Goal: Task Accomplishment & Management: Complete application form

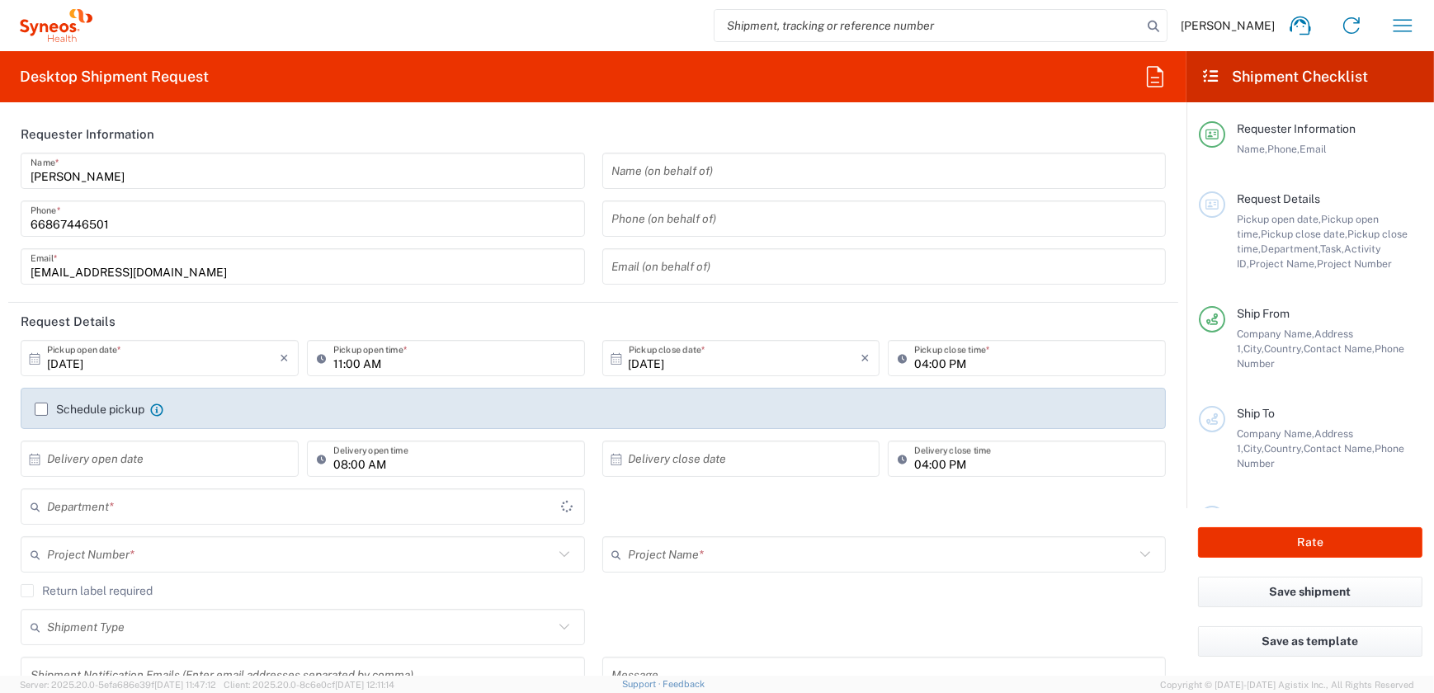
type input "3230"
type input "Thailand"
type input "Syneos Health (Thailand) Limit"
drag, startPoint x: 338, startPoint y: 362, endPoint x: 355, endPoint y: 330, distance: 36.2
click at [338, 362] on input "11:00 AM" at bounding box center [454, 358] width 242 height 29
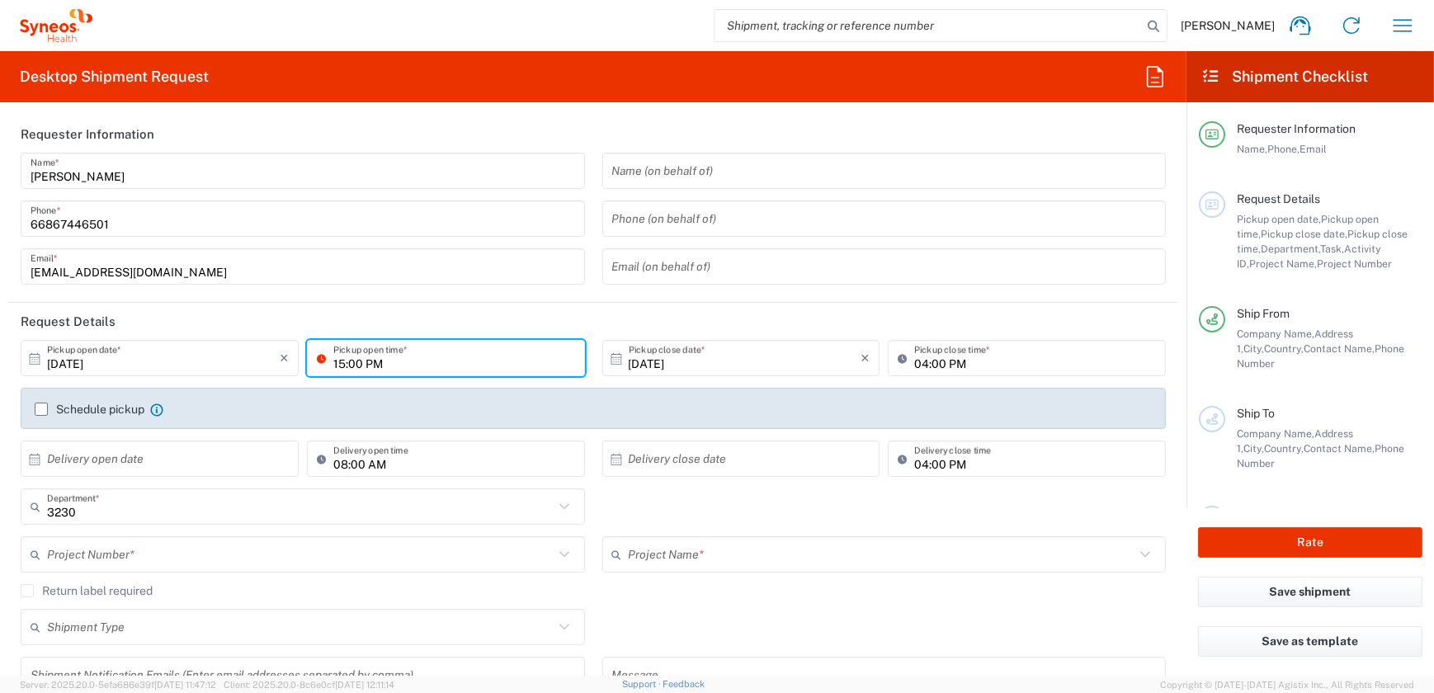
click at [340, 364] on input "15:00 PM" at bounding box center [454, 358] width 242 height 29
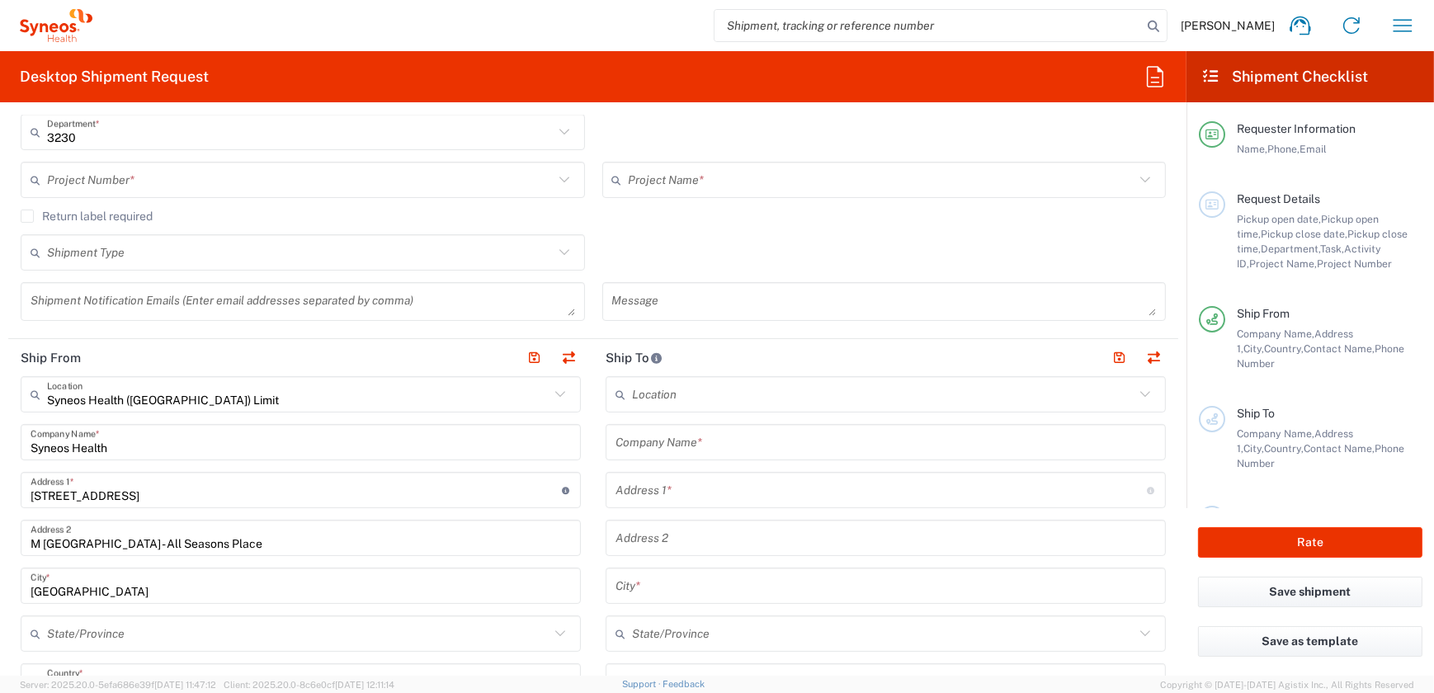
type input "15:00 PM"
click at [139, 454] on input "Syneos Health" at bounding box center [301, 442] width 540 height 29
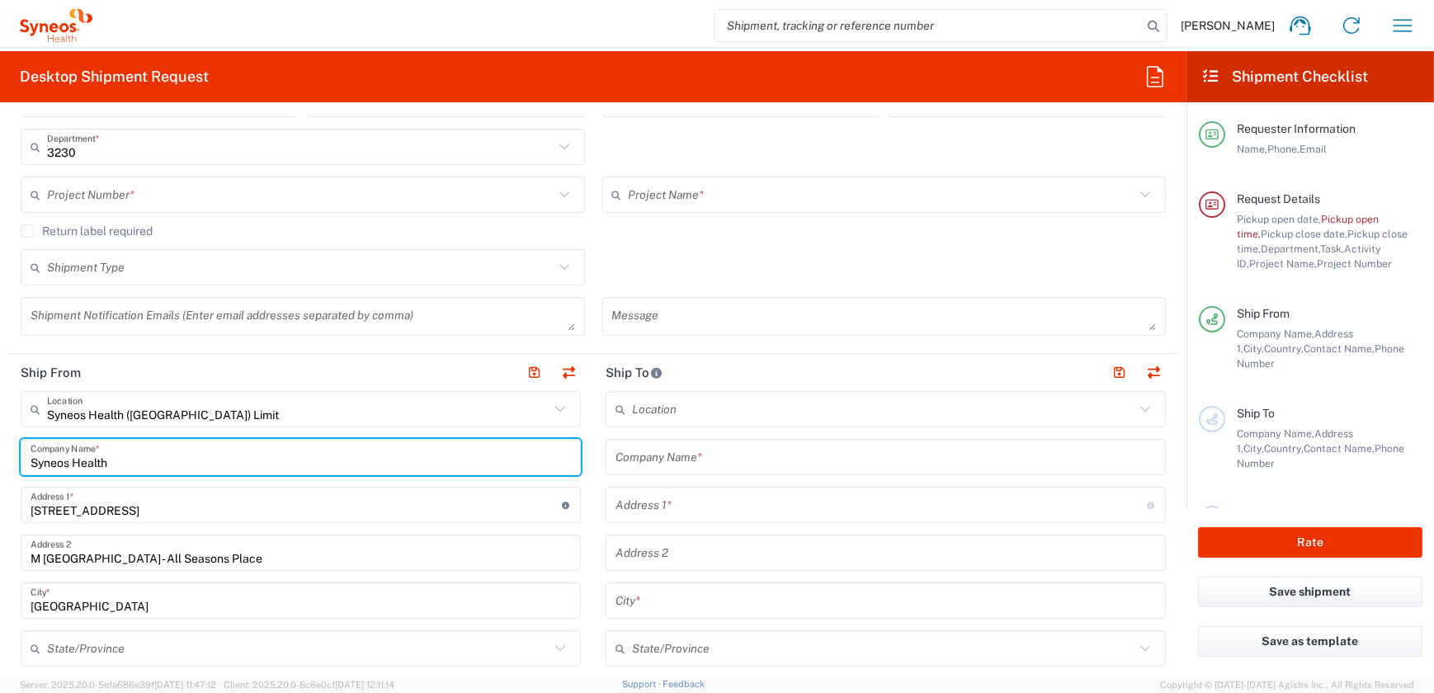
scroll to position [389, 0]
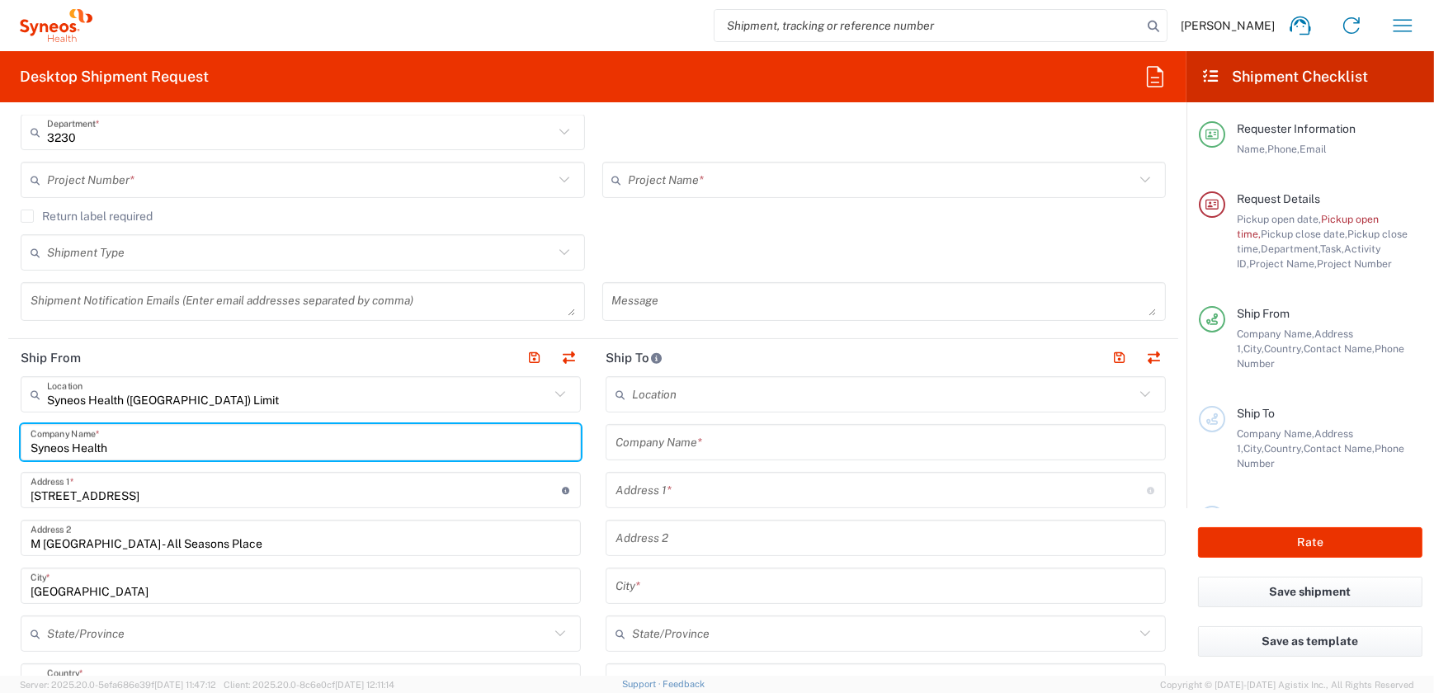
drag, startPoint x: 137, startPoint y: 445, endPoint x: 17, endPoint y: 445, distance: 119.6
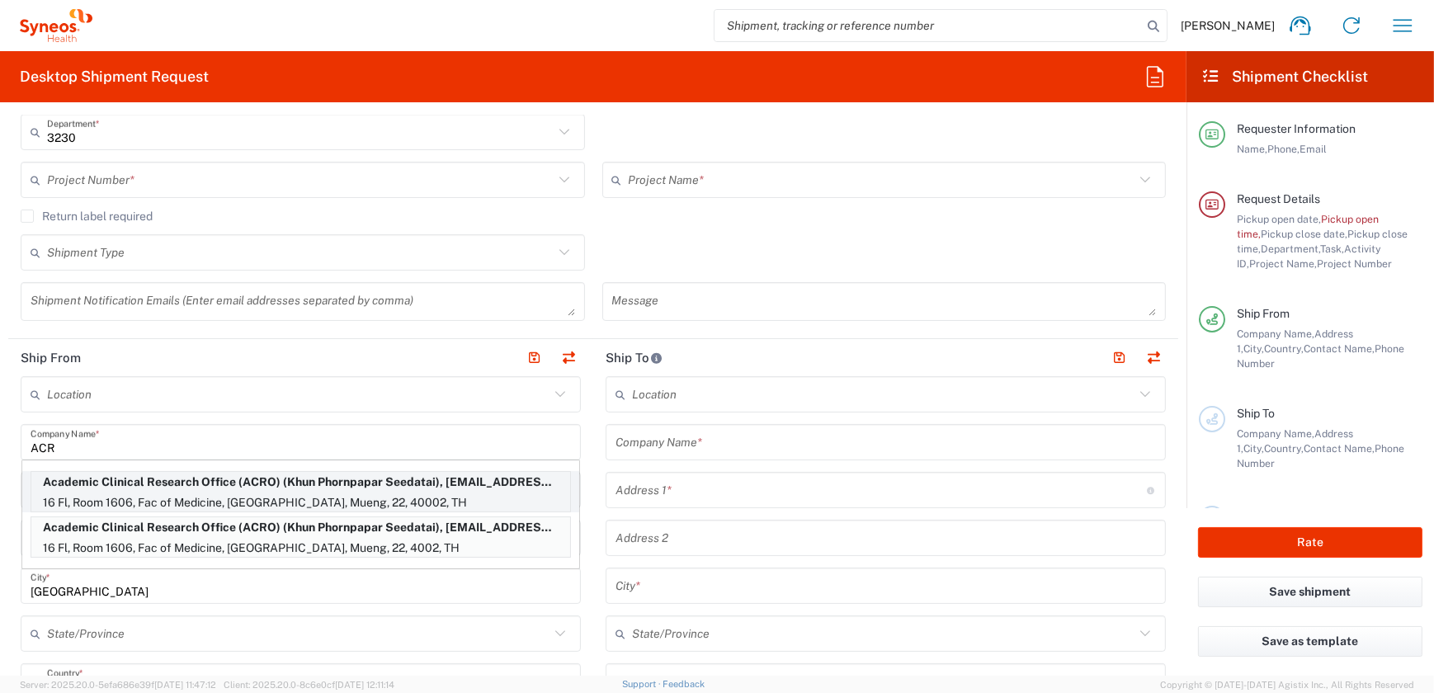
click at [112, 493] on p "16 Fl, Room 1606, Fac of Medicine, Khon Kaen University, Mueng, 22, 40002, TH" at bounding box center [300, 503] width 539 height 21
type input "Academic Clinical Research Office (ACRO)"
type input "16 Fl, Room 1606"
type input "Fac of Medicine, Khon Kaen University"
type input "Mueng"
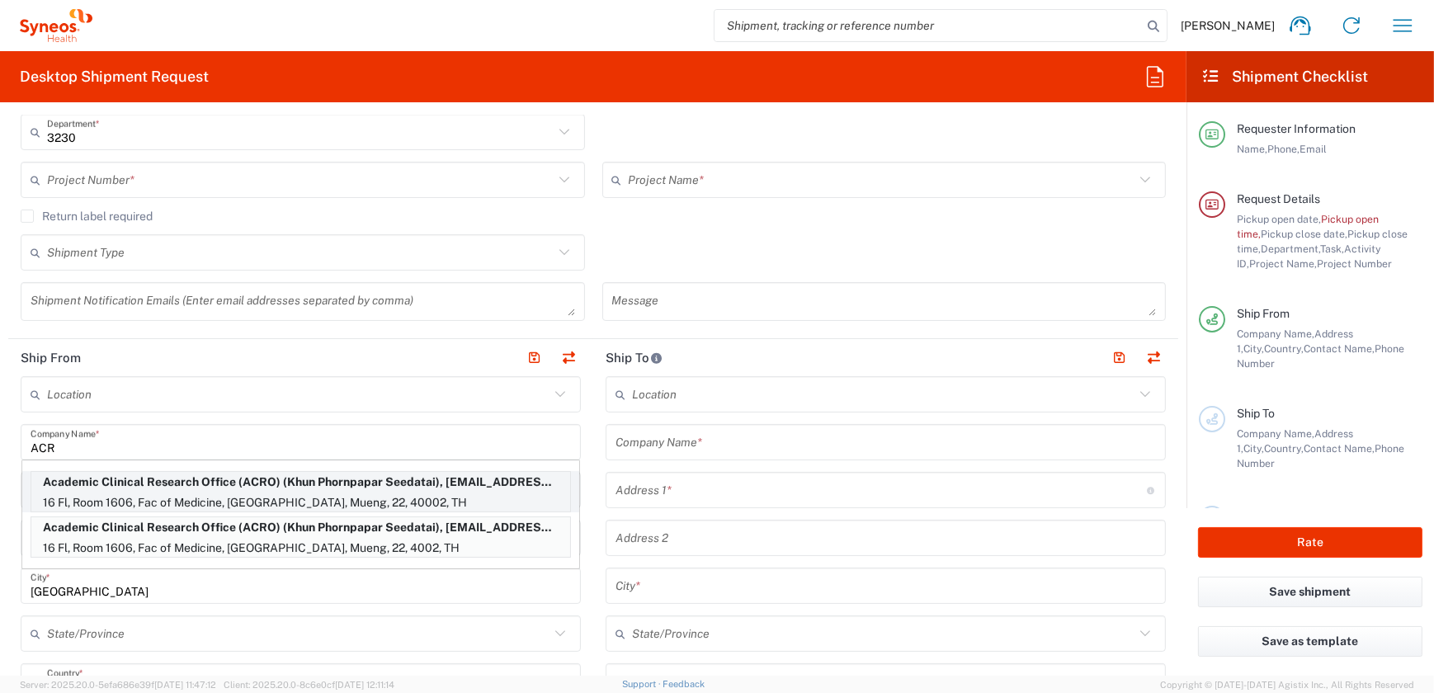
type input "Changwat Khon Kaen"
type input "40002"
type input "Khun Phornpapar Seedatai"
type input "+6643366566"
type input "phorse@kku.ac.th"
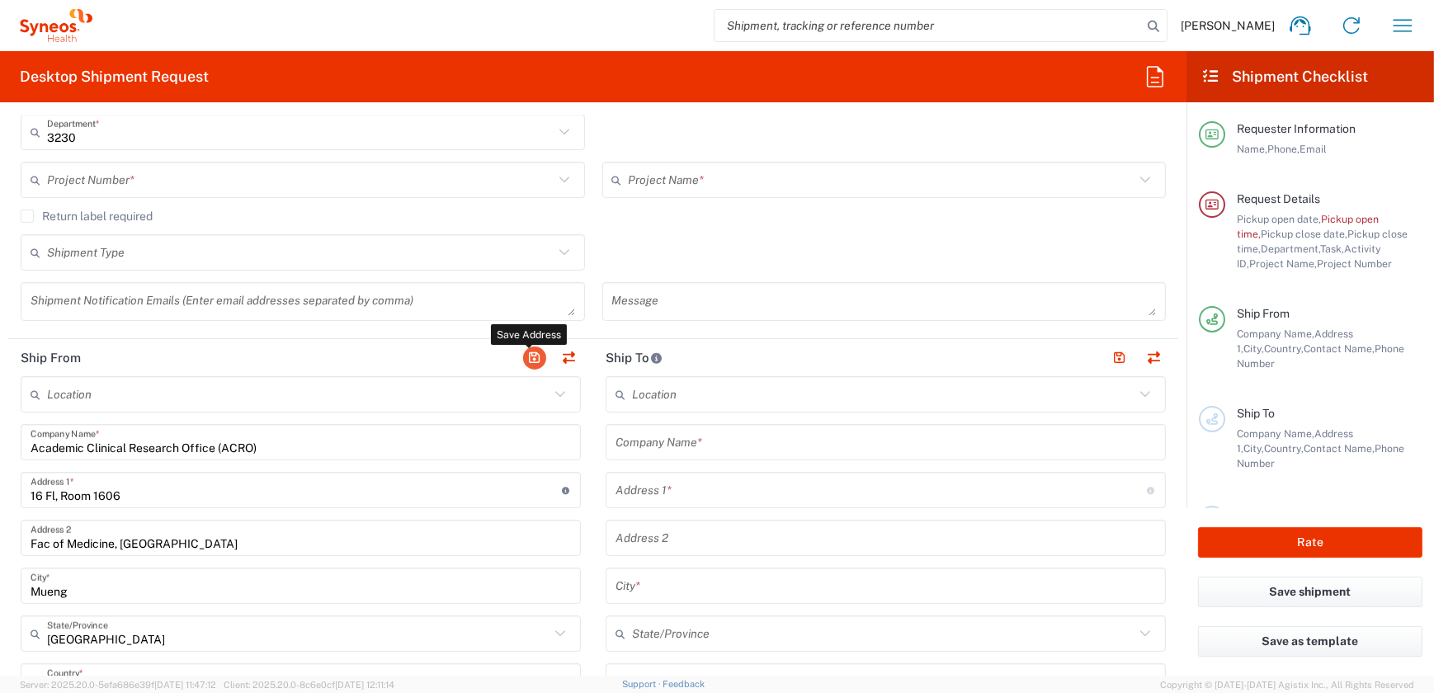
click at [529, 354] on button "button" at bounding box center [534, 357] width 23 height 23
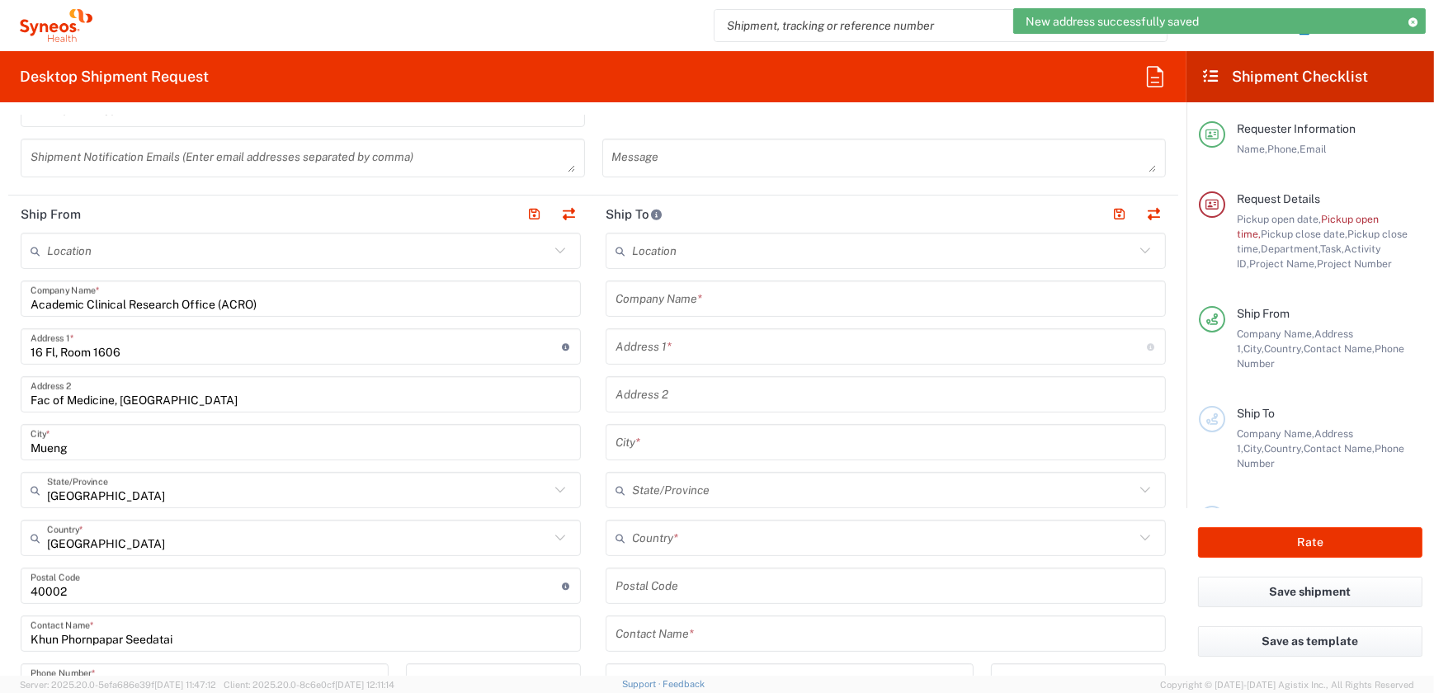
scroll to position [464, 0]
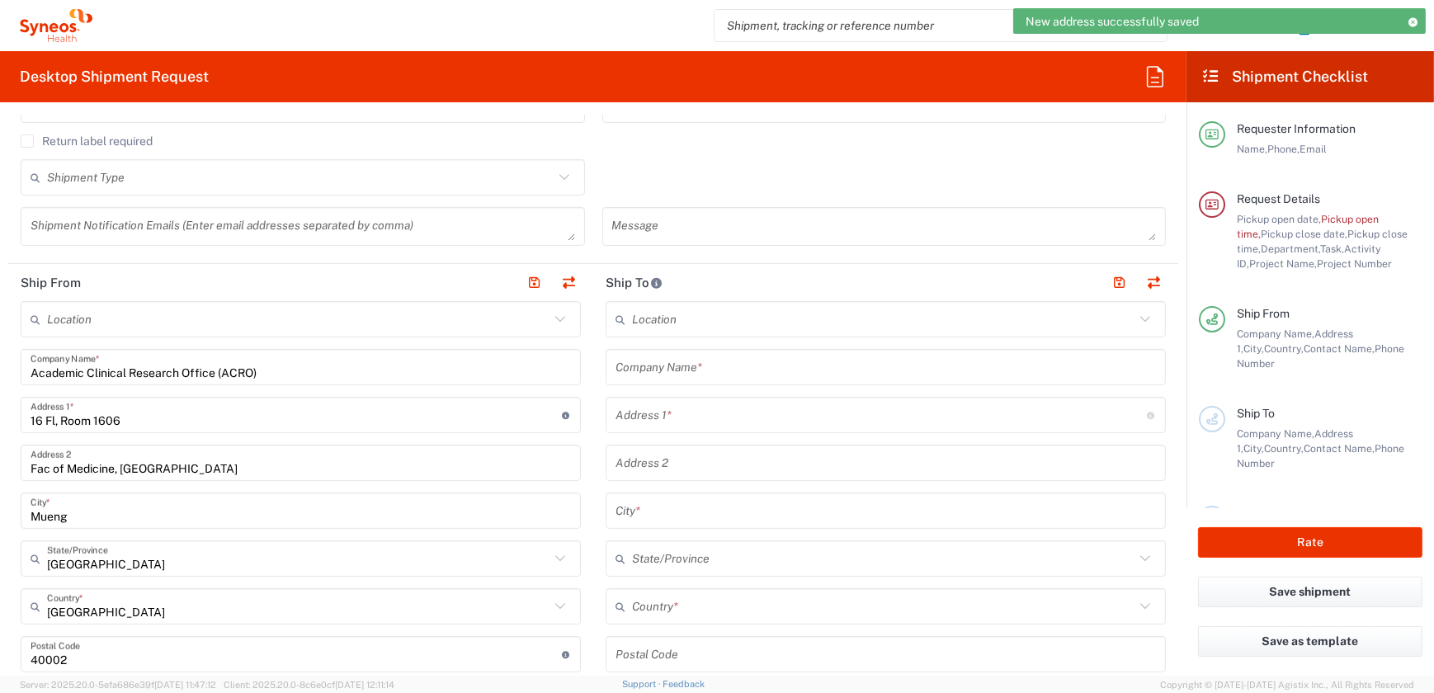
click at [702, 372] on input "text" at bounding box center [885, 367] width 540 height 29
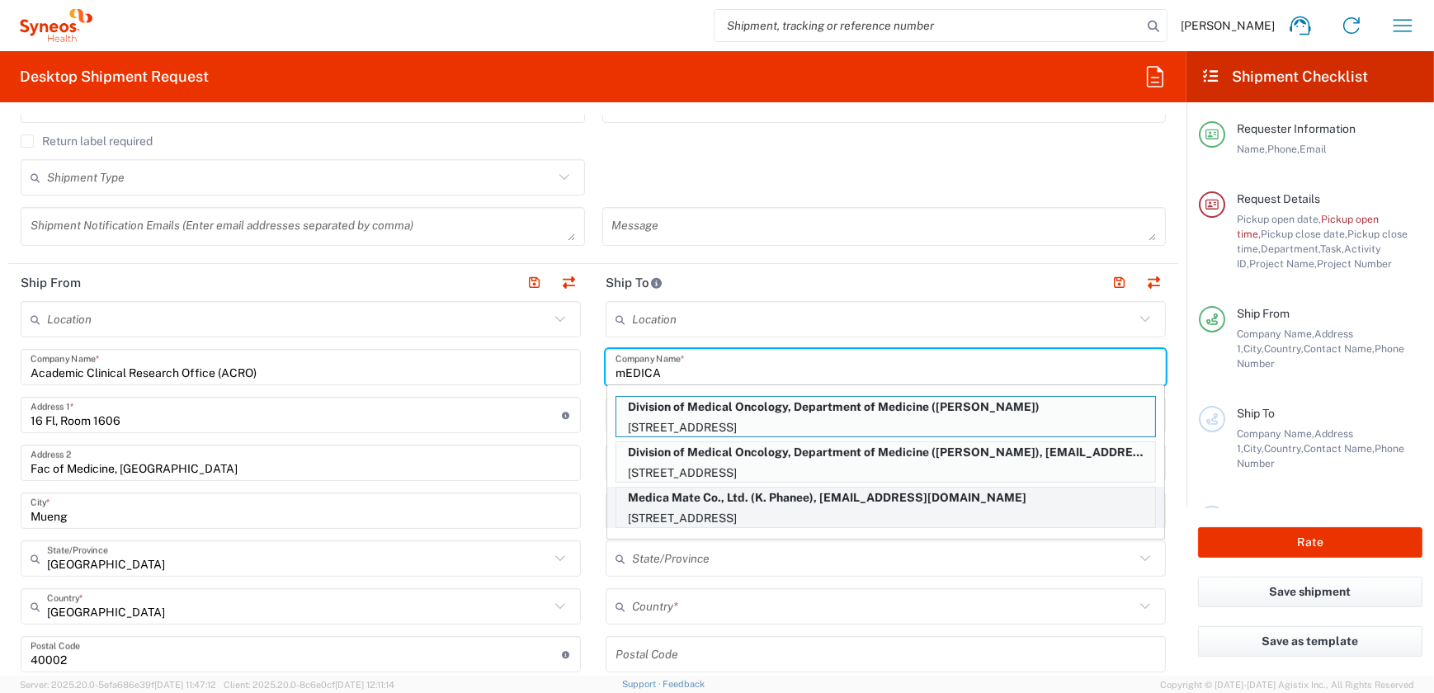
click at [718, 505] on p "Medica Mate Co., Ltd. (K. Phanee), phaneep@medicamate.com" at bounding box center [885, 498] width 539 height 21
type input "Medica Mate Co., Ltd."
type input "16 Soi Onnut 34, Sukhumvit 77"
type input "Kwaeng Onnut"
type input "Bangkok"
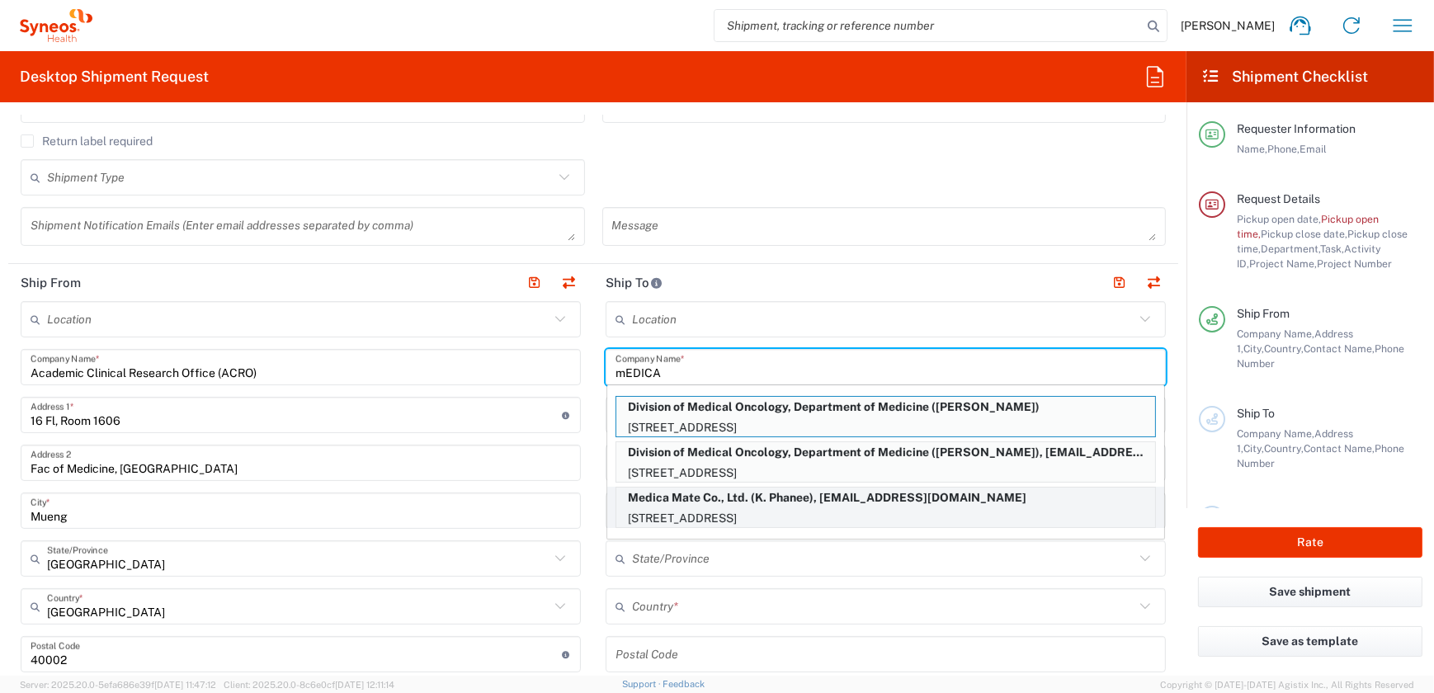
type input "Thailand"
type input "10250"
type input "K. Phanee"
type input "+6623324293"
type input "phaneep@medicamate.com"
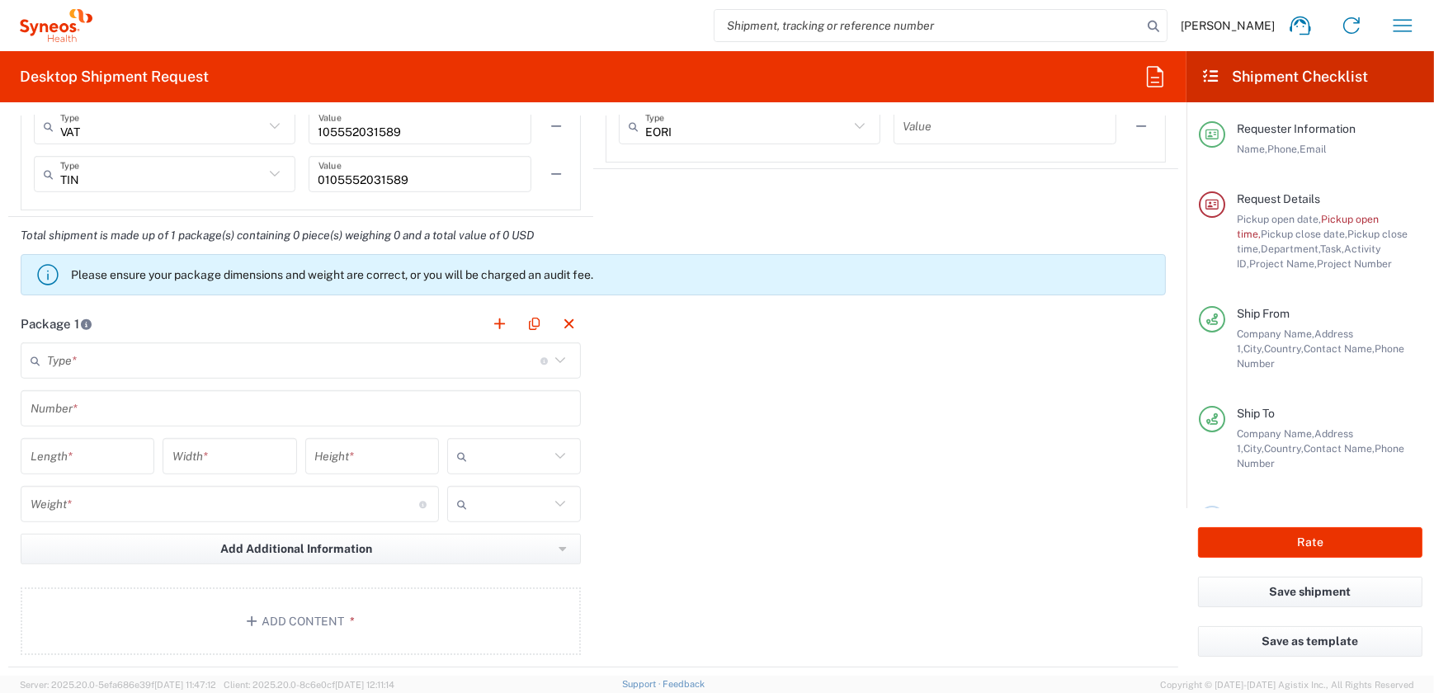
scroll to position [1214, 0]
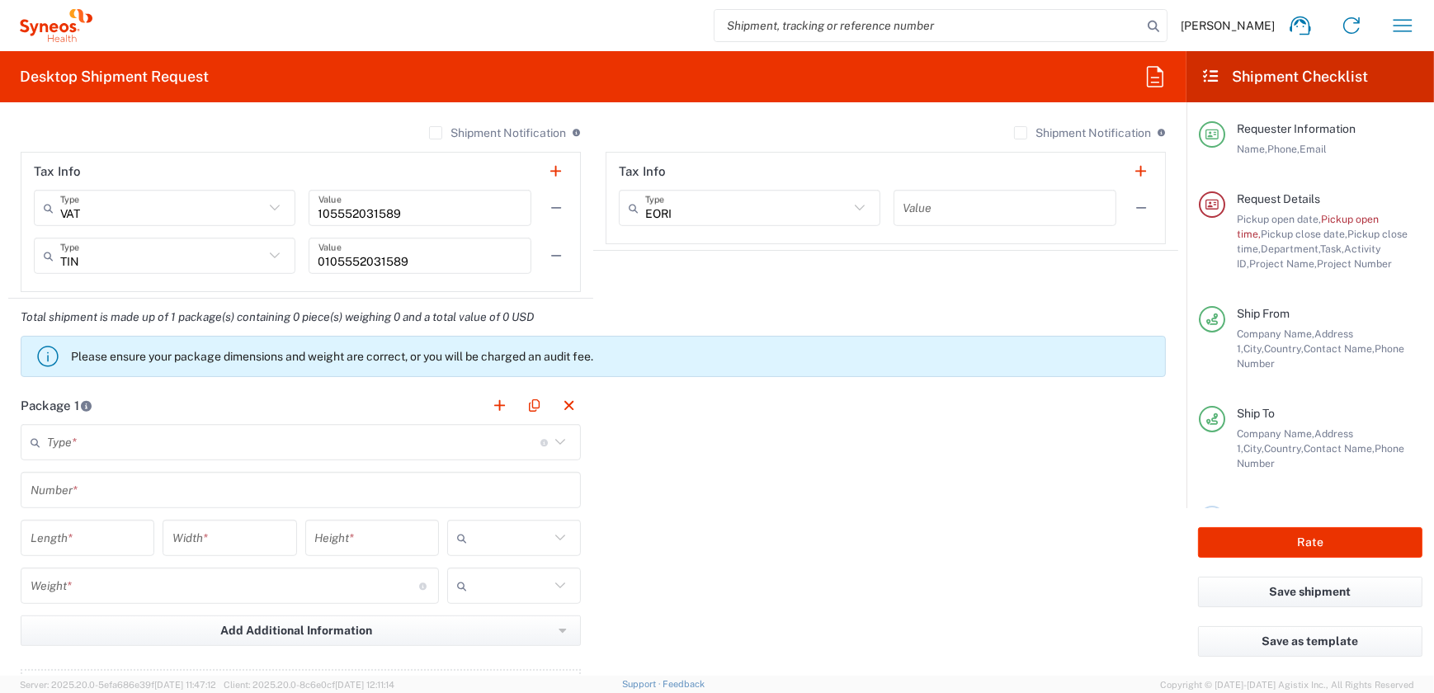
click at [531, 446] on input "text" at bounding box center [293, 442] width 493 height 29
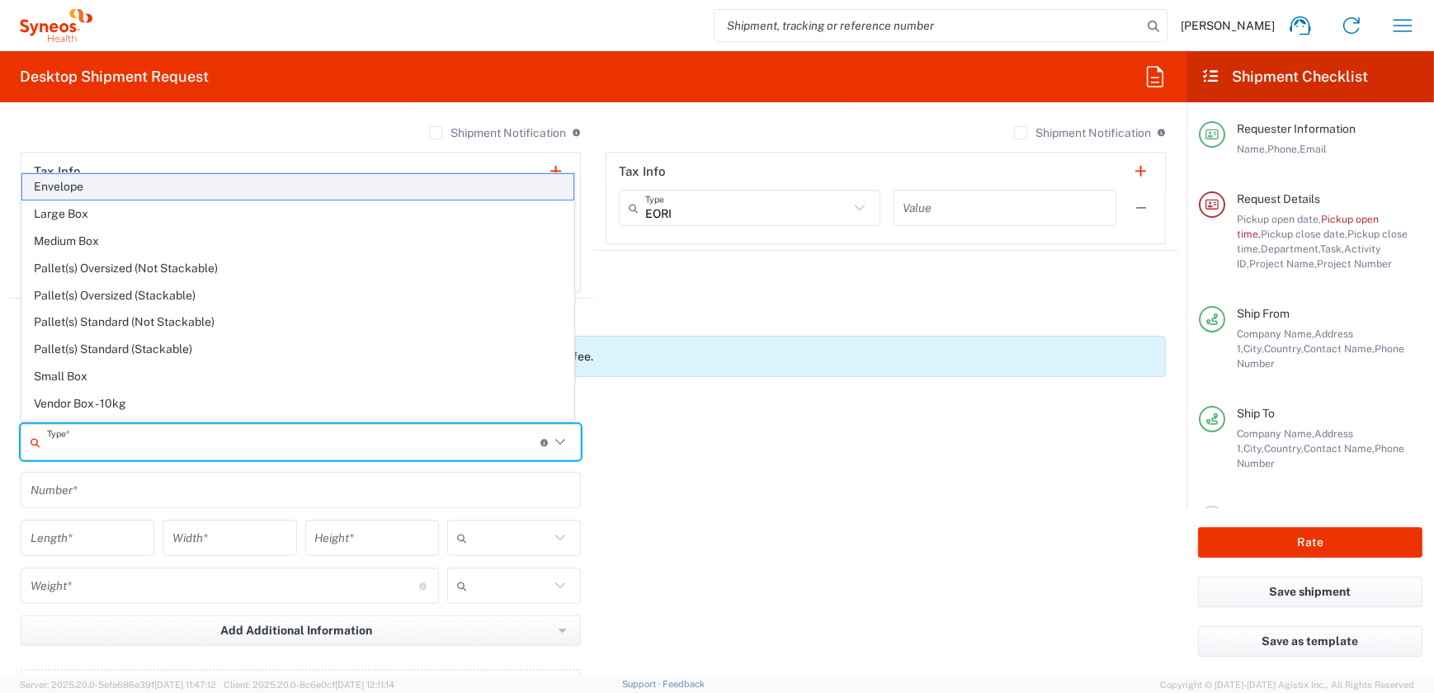
click at [87, 190] on span "Envelope" at bounding box center [297, 187] width 551 height 26
type input "Envelope"
type input "1"
type input "9.5"
type input "12.5"
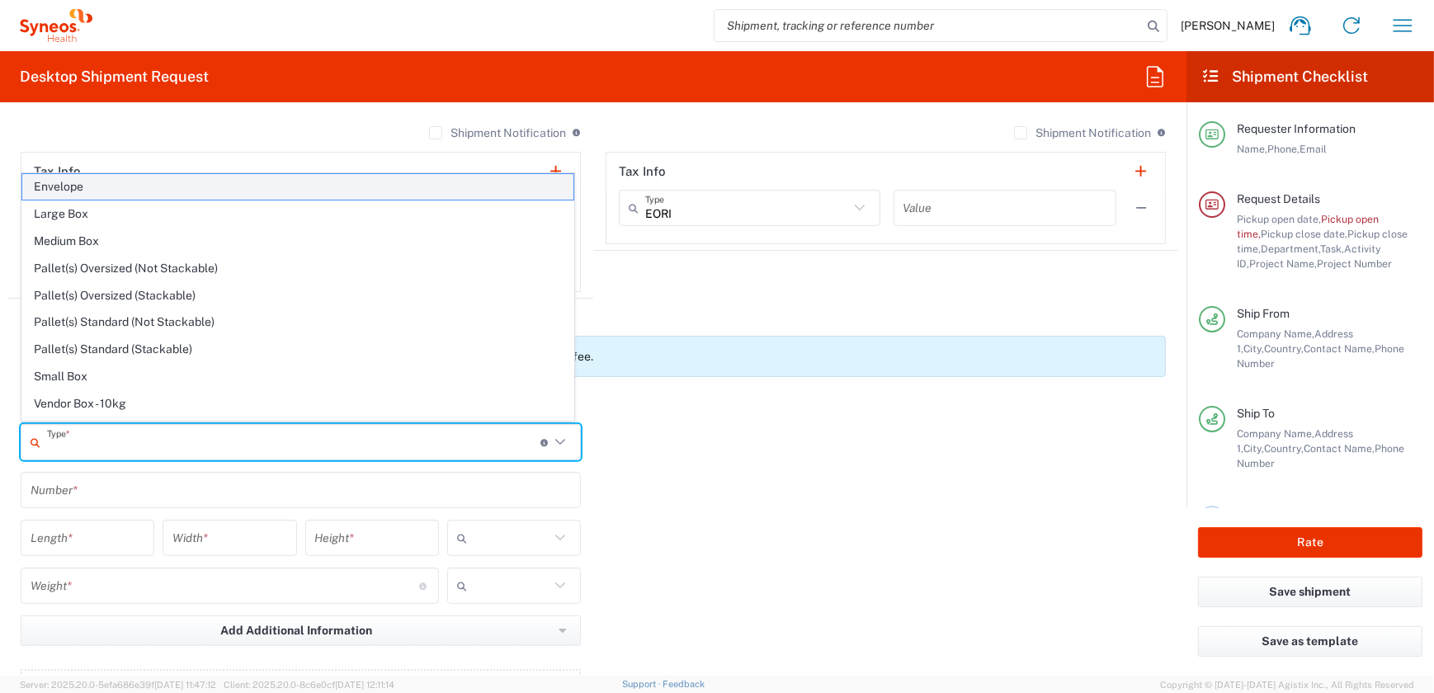
type input "0.25"
type input "in"
type input "0.45"
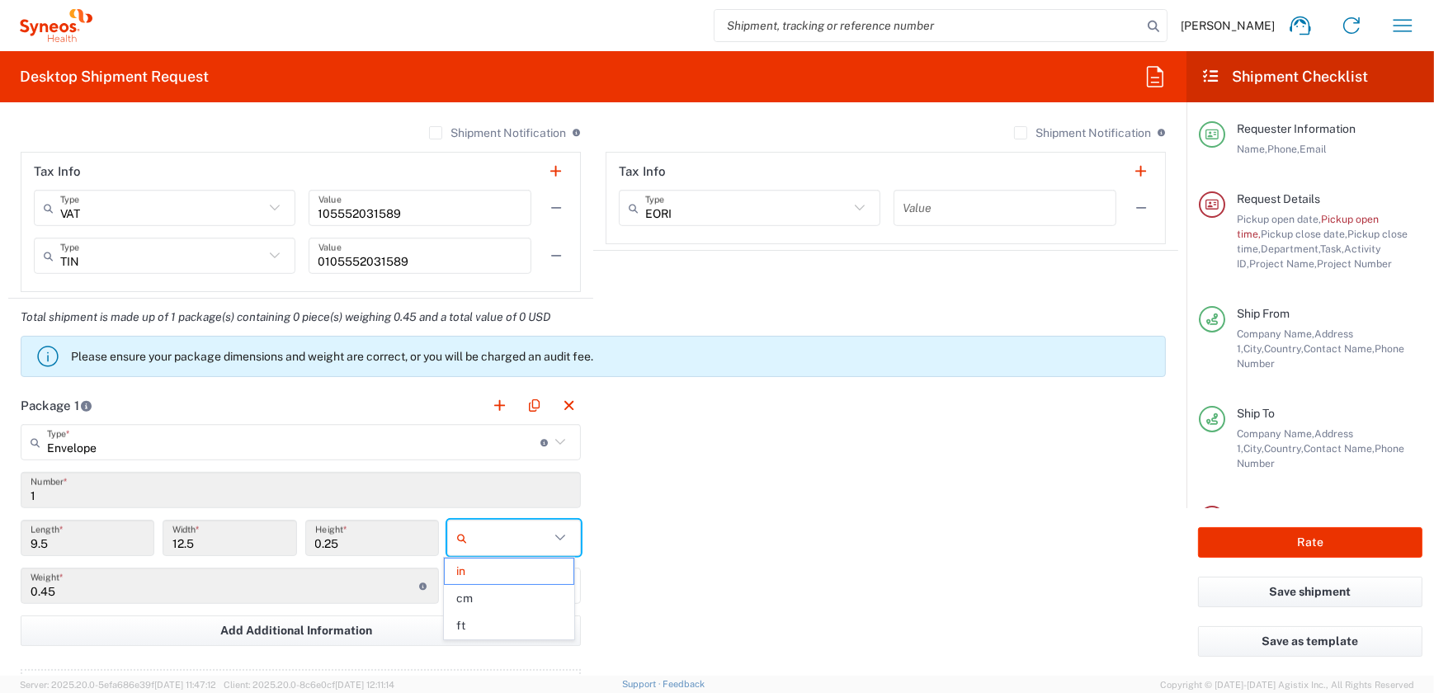
click at [506, 539] on input "text" at bounding box center [512, 538] width 76 height 26
click at [478, 594] on span "cm" at bounding box center [510, 599] width 130 height 26
type input "24.13"
type input "31.75"
type input "0.64"
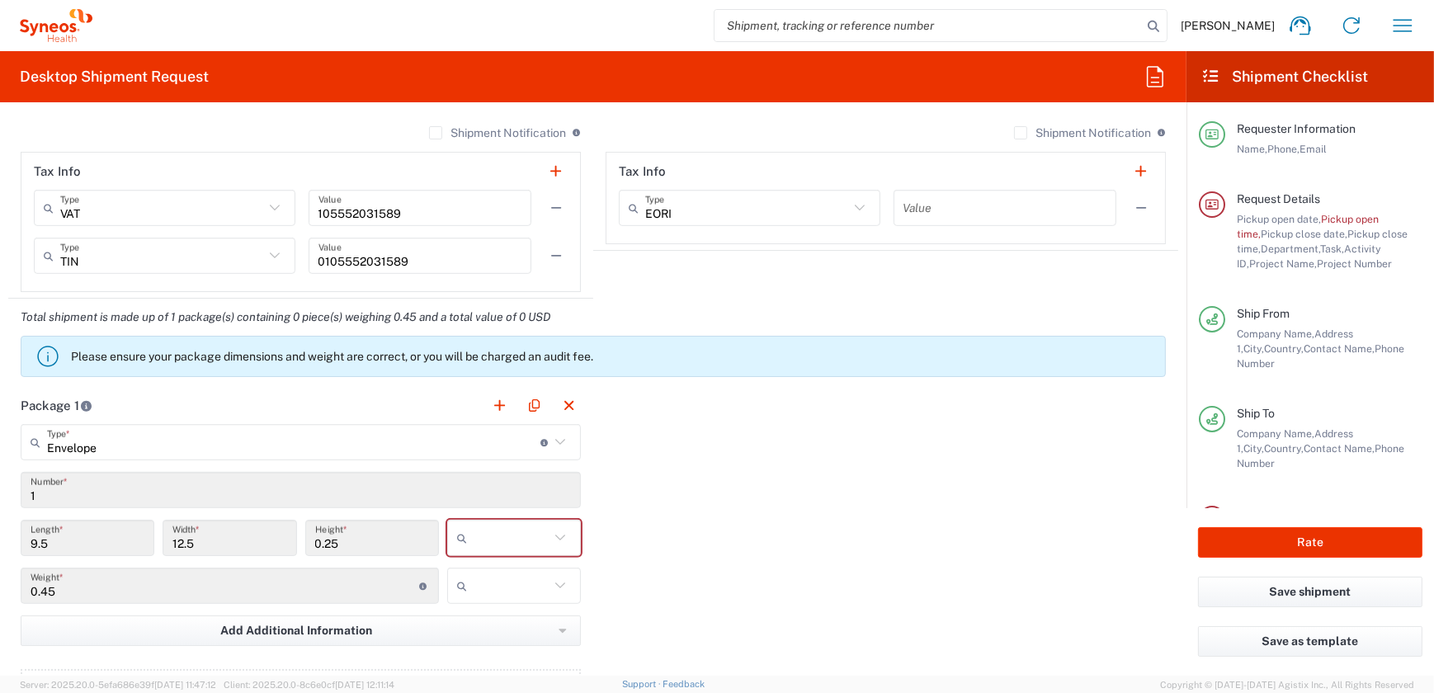
type input "cm"
click at [477, 589] on input "text" at bounding box center [512, 586] width 76 height 26
click at [478, 619] on span "kgs" at bounding box center [510, 619] width 130 height 26
type input "kgs"
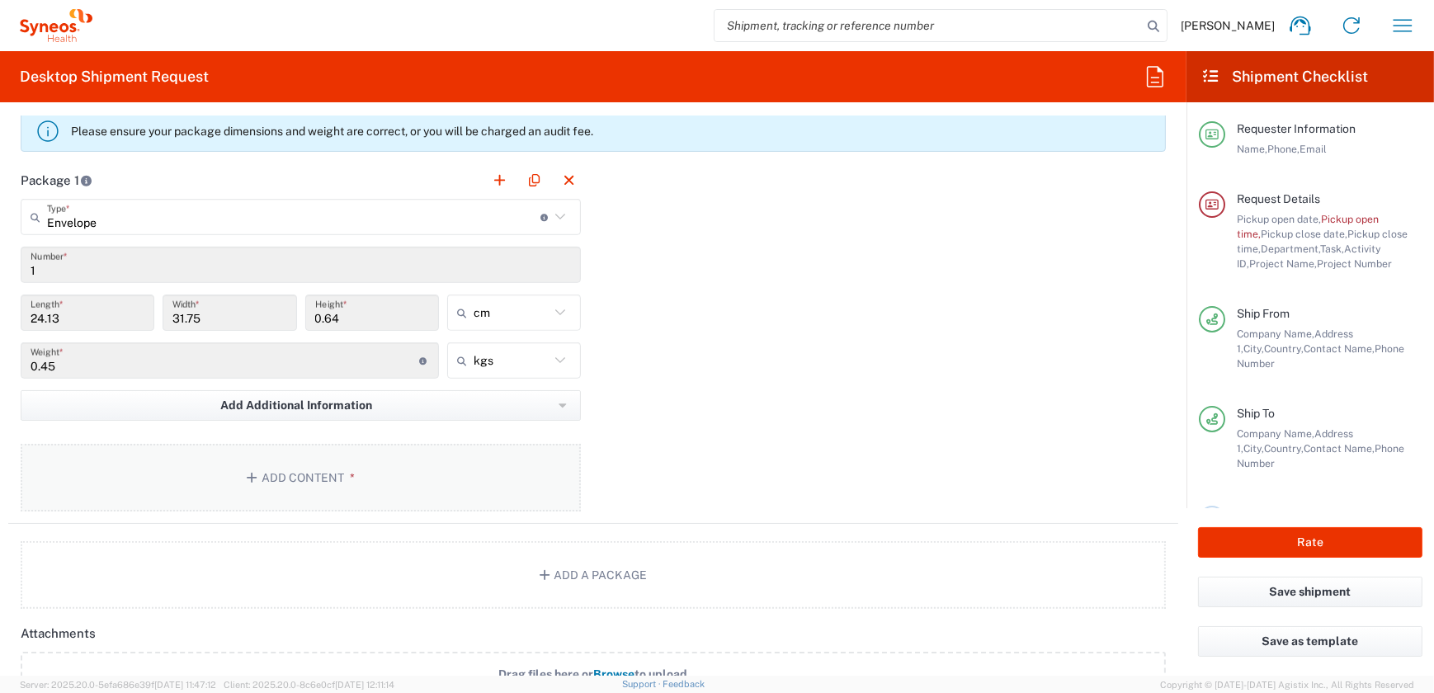
click at [247, 472] on icon "button" at bounding box center [254, 478] width 15 height 12
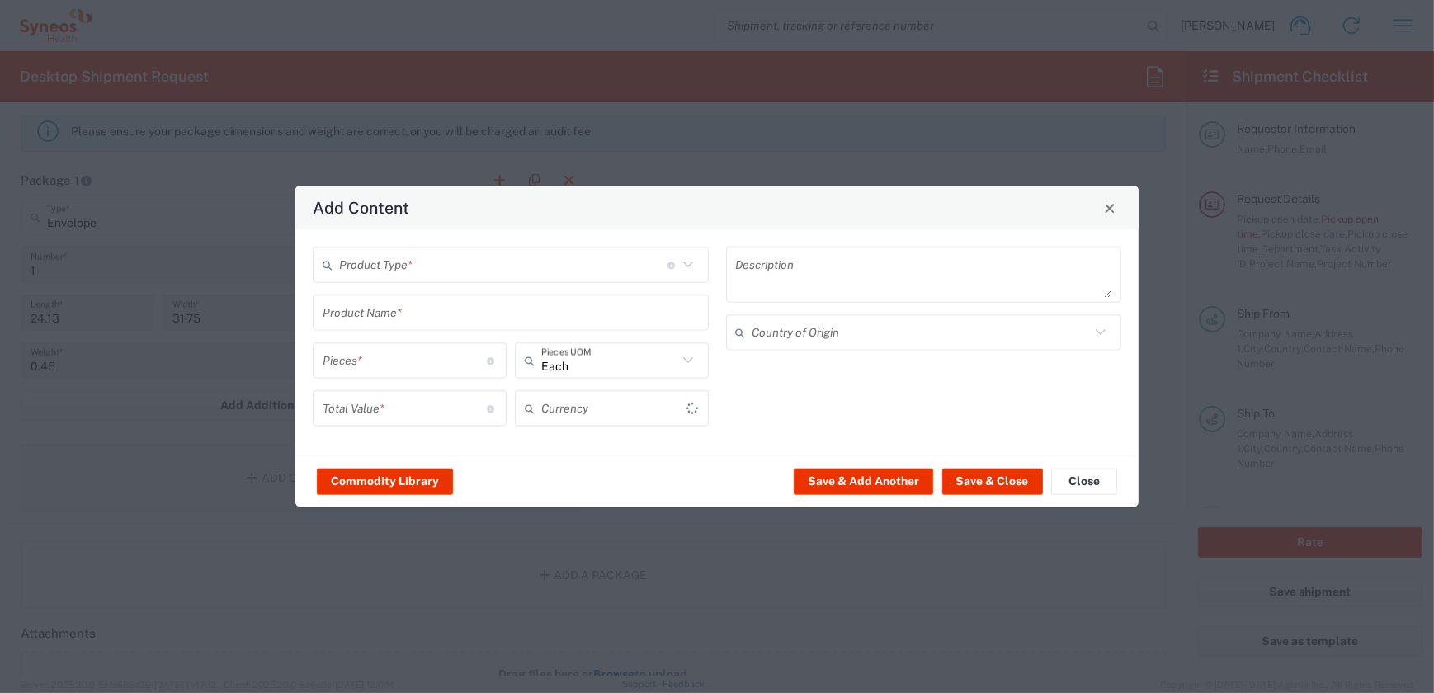
type input "US Dollar"
click at [416, 266] on input "text" at bounding box center [503, 264] width 328 height 29
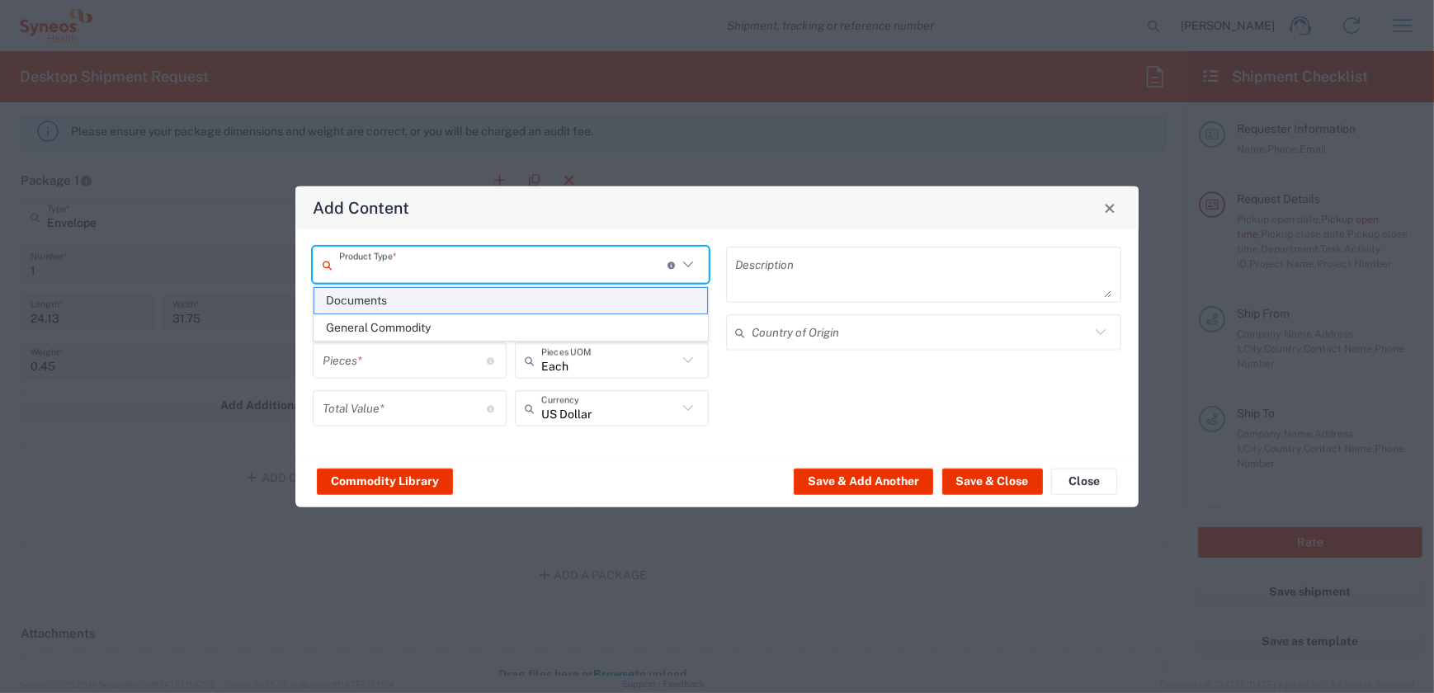
click at [410, 297] on span "Documents" at bounding box center [510, 301] width 393 height 26
type input "Documents"
type input "1"
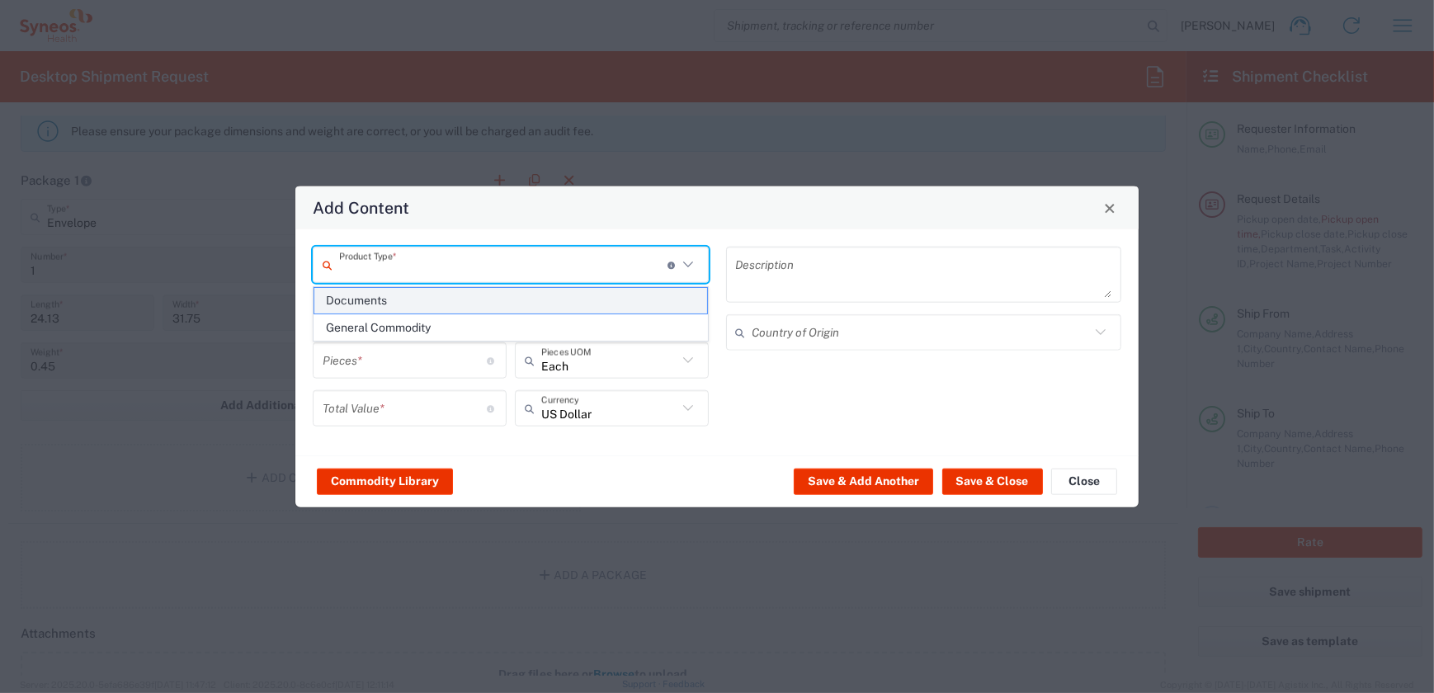
type textarea "Documents"
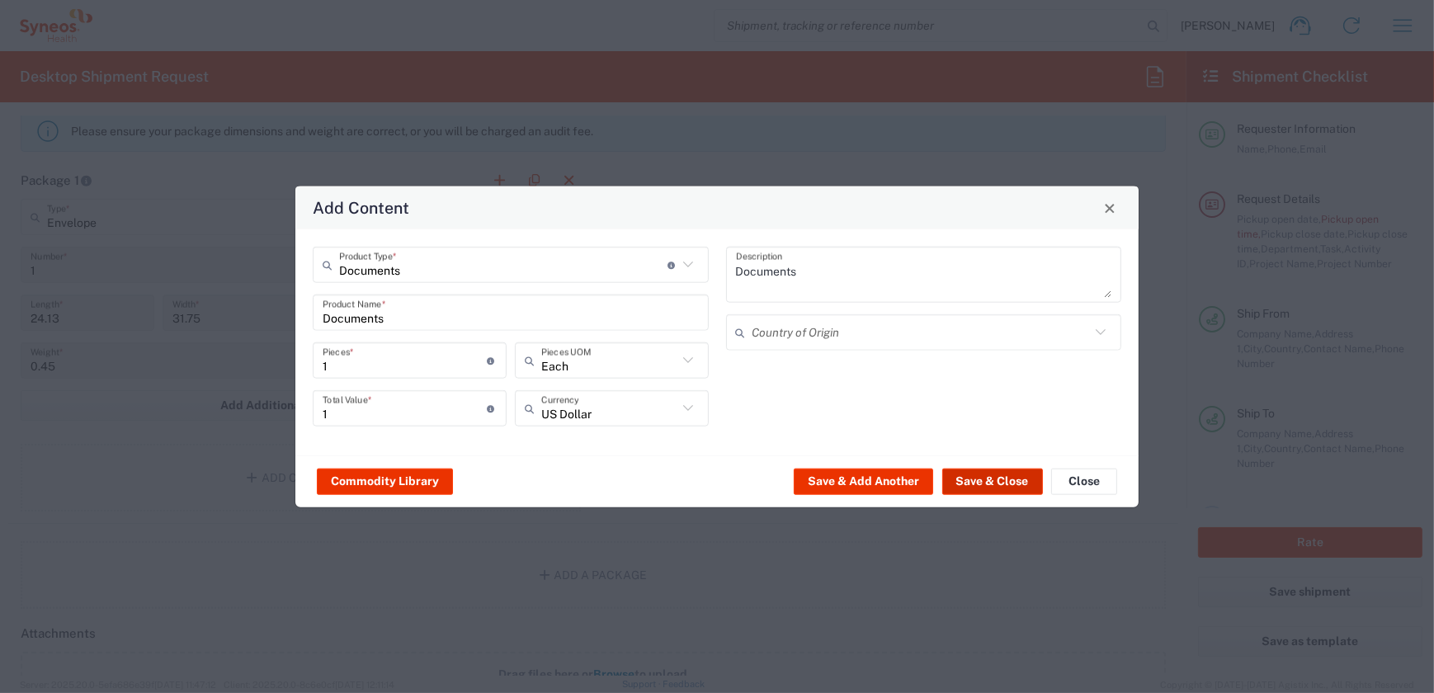
click at [959, 488] on button "Save & Close" at bounding box center [992, 481] width 101 height 26
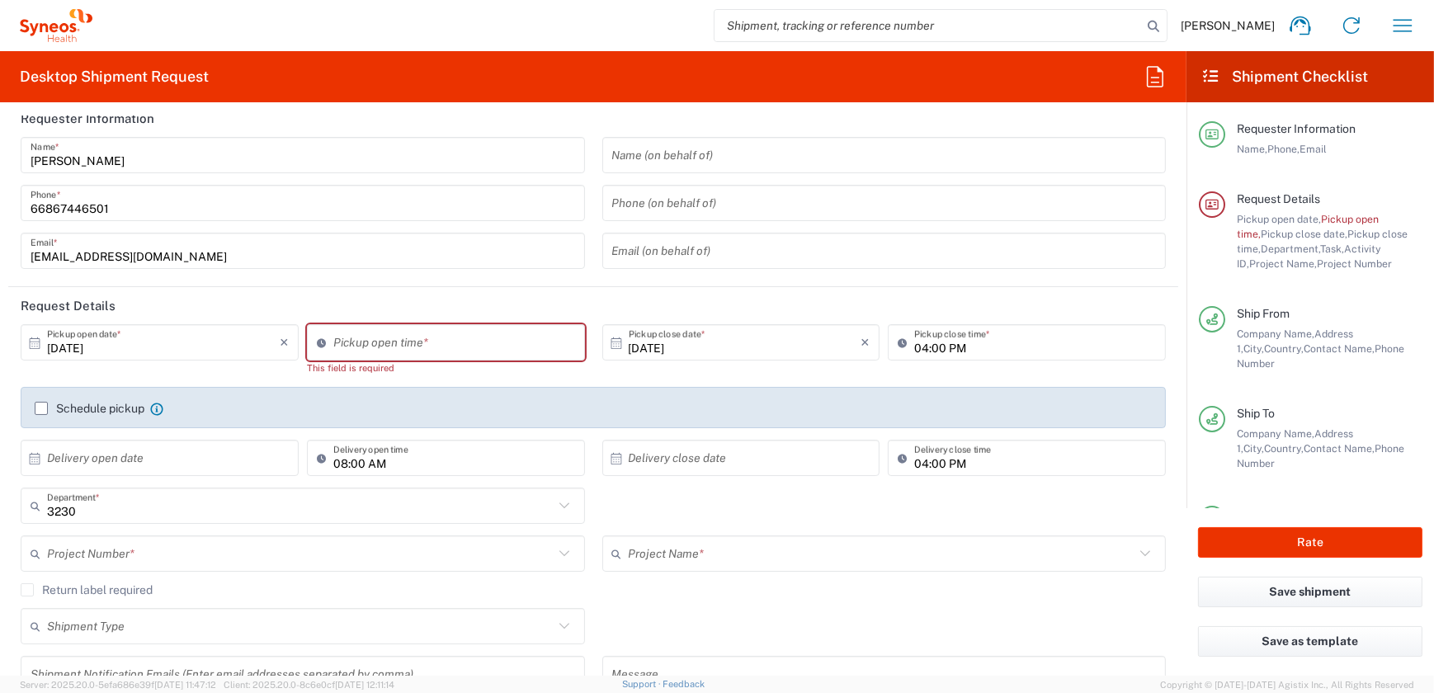
scroll to position [15, 0]
click at [444, 346] on input "10:56 AM" at bounding box center [454, 343] width 242 height 29
click at [340, 351] on input "10:56 AM" at bounding box center [454, 343] width 242 height 29
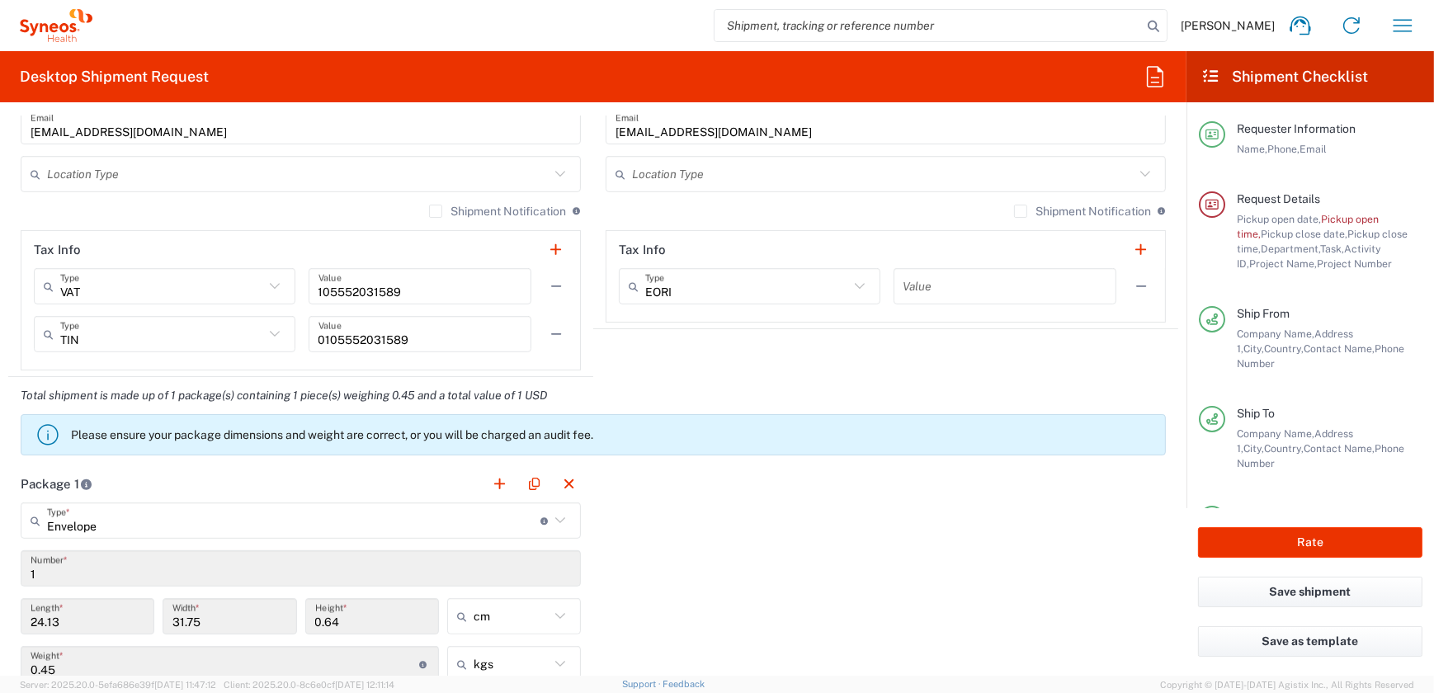
scroll to position [1139, 0]
type input "15:00 PM"
click at [880, 605] on div "Package 1 Envelope Type * Material used to package goods Envelope Large Box Med…" at bounding box center [593, 692] width 1170 height 460
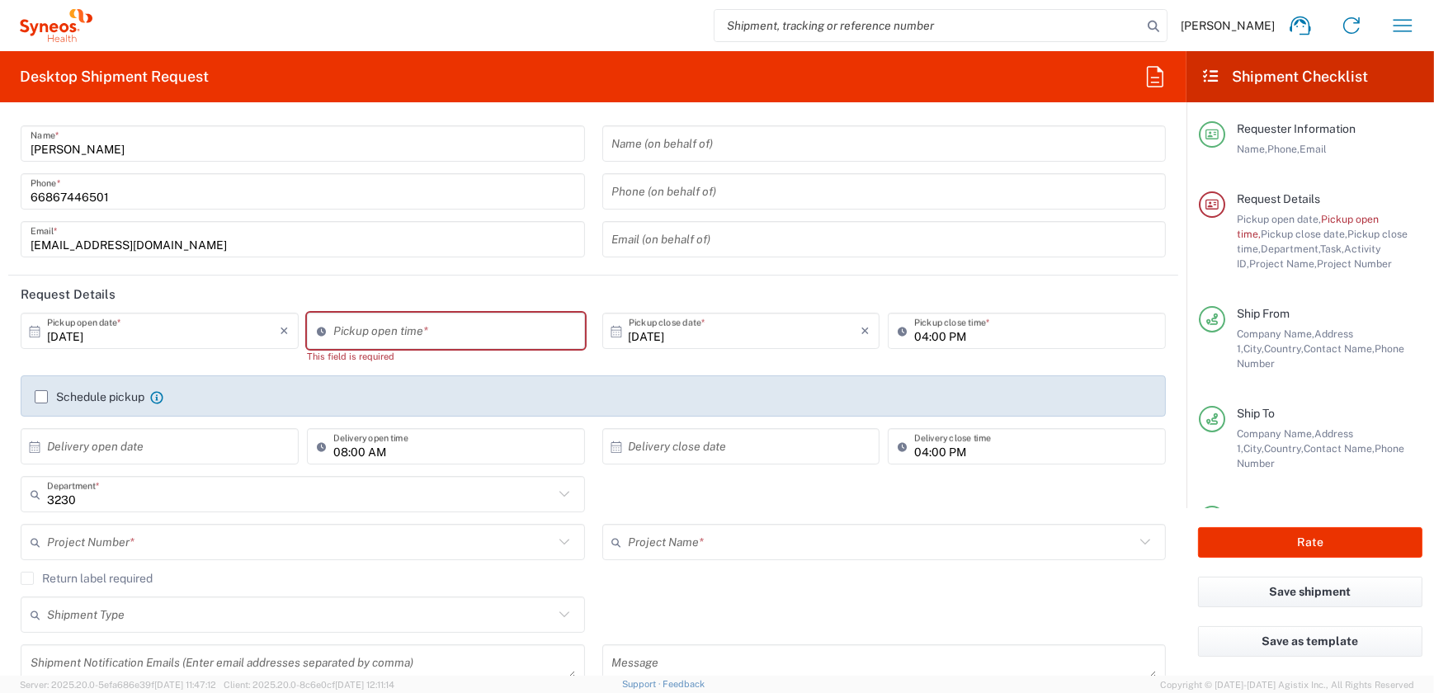
scroll to position [15, 0]
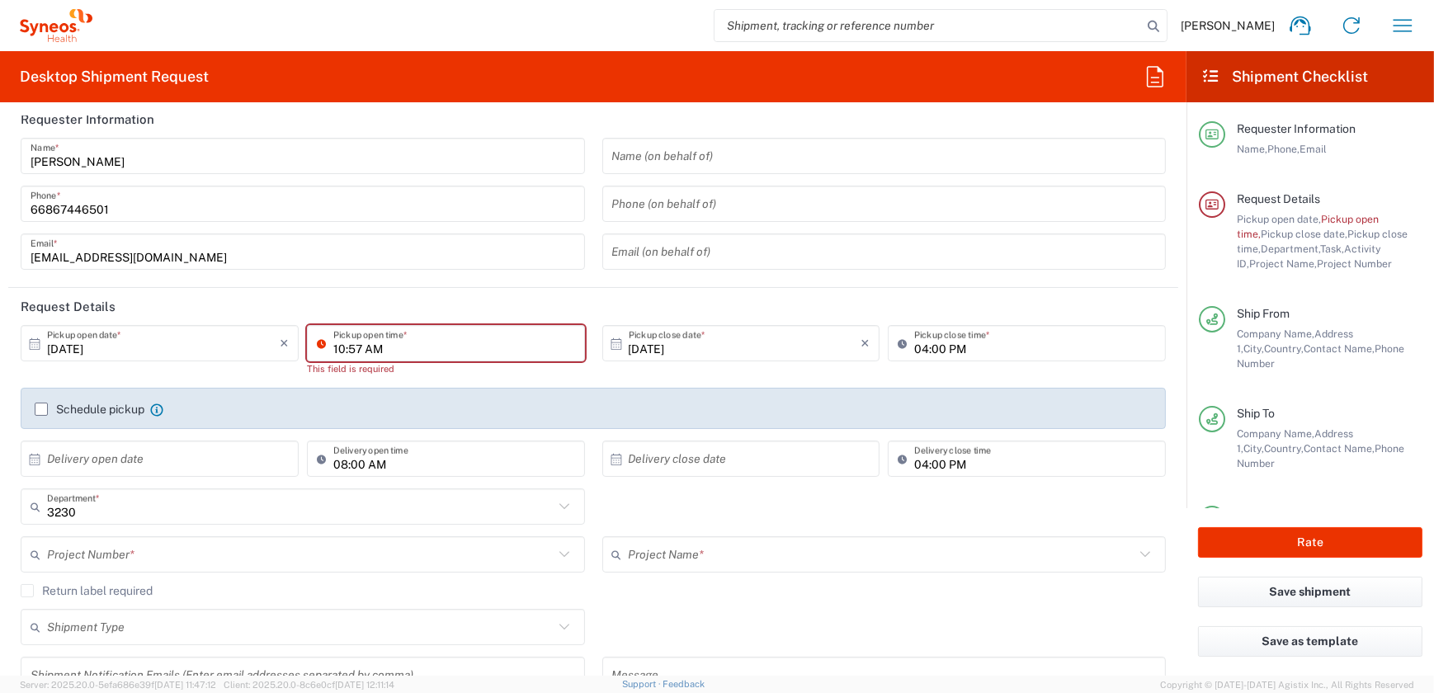
click at [389, 338] on input "10:57 AM" at bounding box center [454, 343] width 242 height 29
drag, startPoint x: 422, startPoint y: 346, endPoint x: 330, endPoint y: 348, distance: 92.4
click at [333, 348] on input "10:57 AM" at bounding box center [454, 343] width 242 height 29
type input "AM"
drag, startPoint x: 378, startPoint y: 347, endPoint x: 323, endPoint y: 347, distance: 55.3
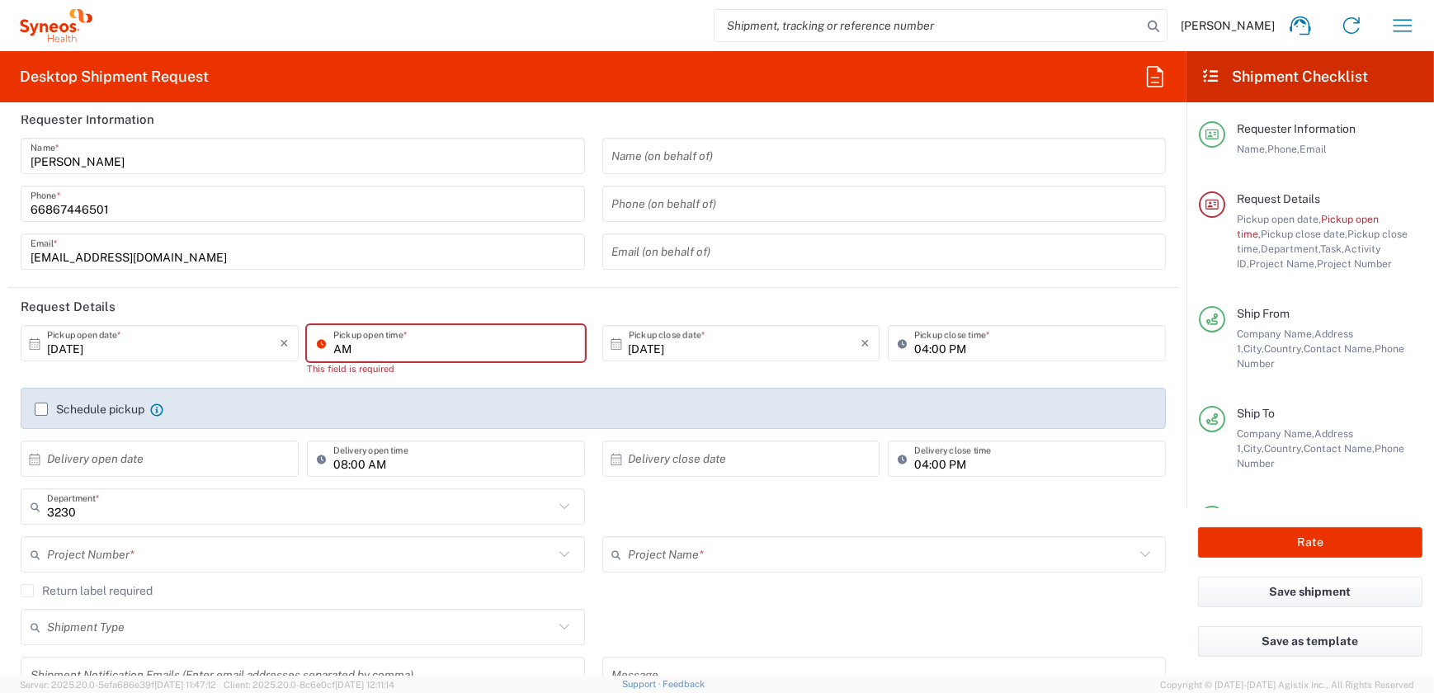
click at [323, 347] on div "AM Pickup open time *" at bounding box center [446, 343] width 278 height 36
type input "1"
type input "03:00 PM"
click at [470, 272] on div "Khanittha Homjeen Name * 66867446501 Phone * khanittha.homjeen@syneoshealth.com…" at bounding box center [303, 210] width 582 height 144
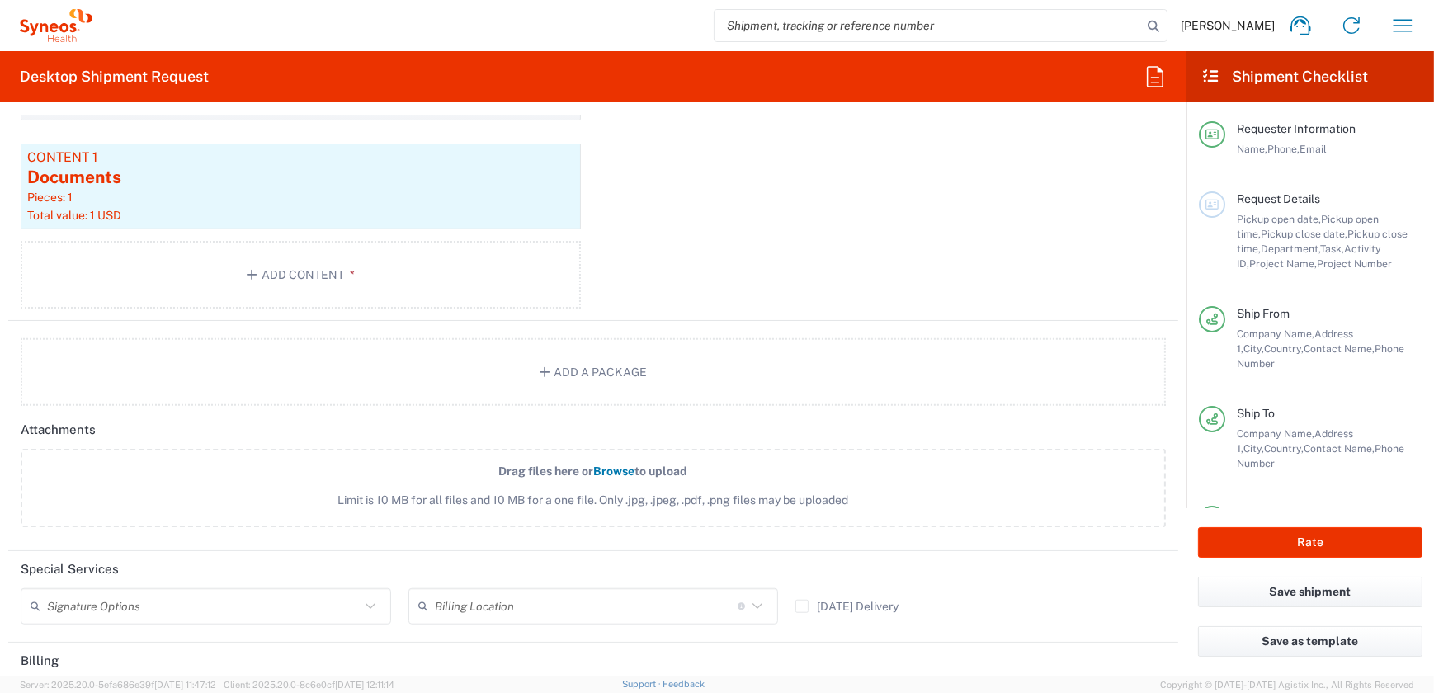
scroll to position [1934, 0]
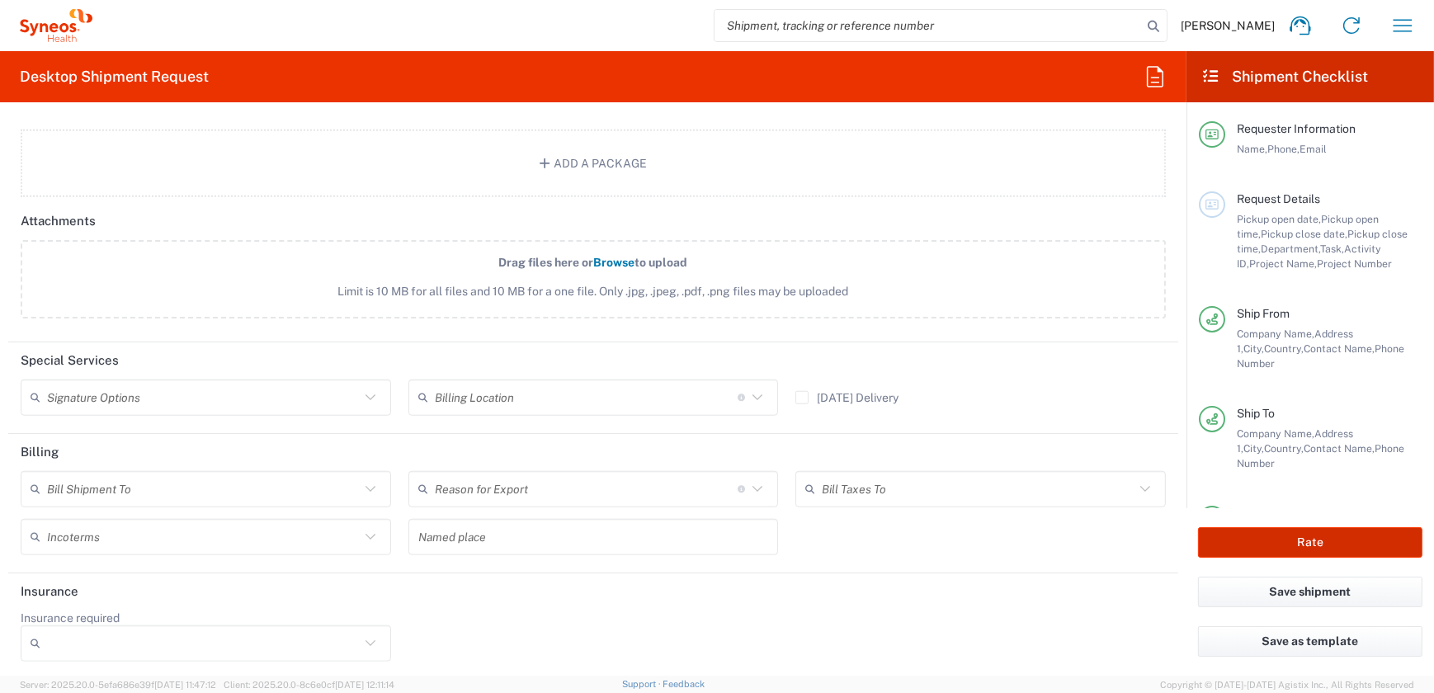
click at [1283, 538] on button "Rate" at bounding box center [1310, 542] width 224 height 31
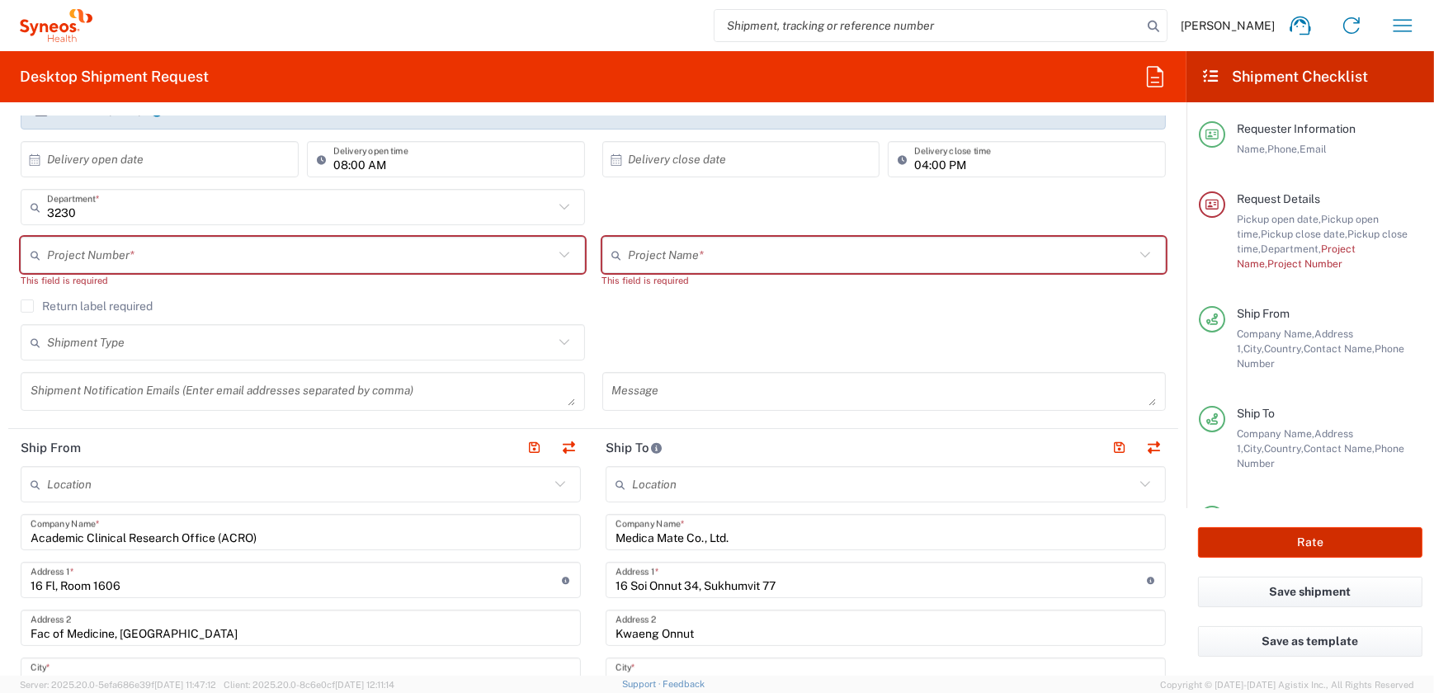
scroll to position [299, 0]
click at [162, 255] on input "text" at bounding box center [300, 256] width 507 height 29
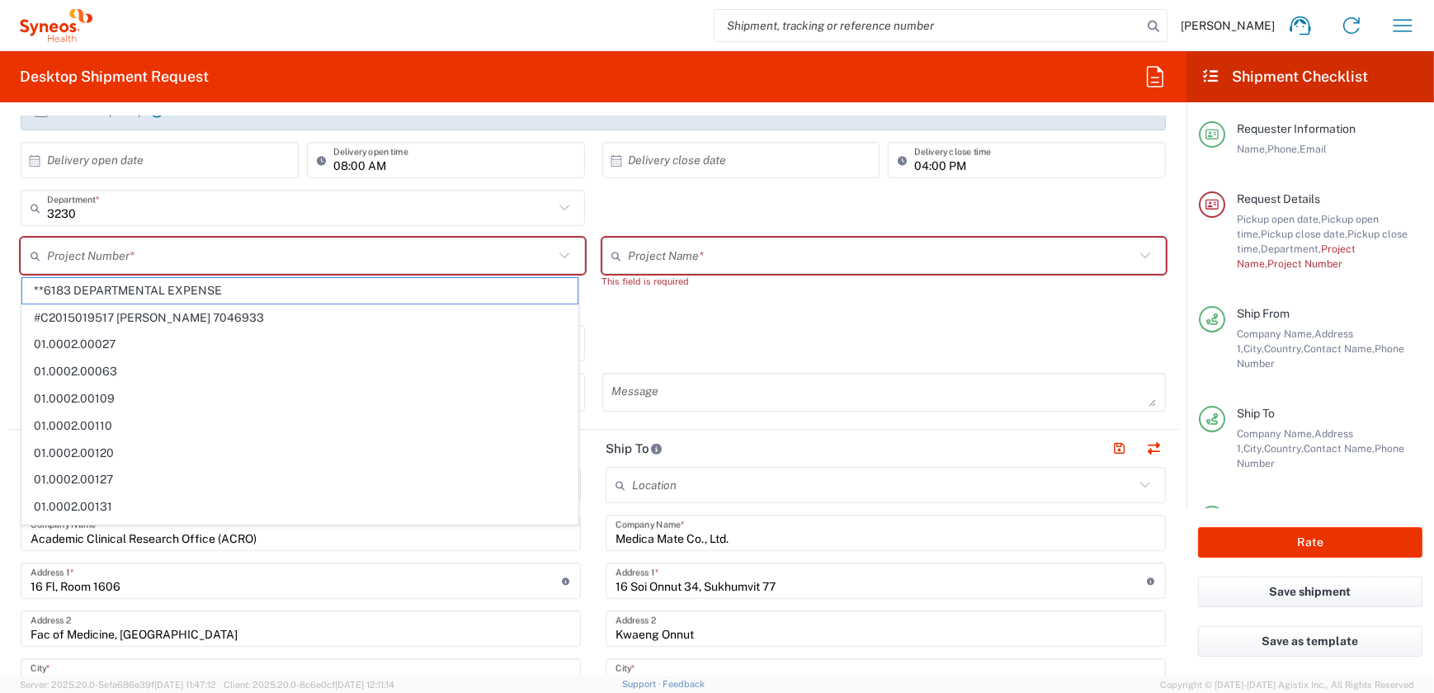
click at [101, 252] on input "text" at bounding box center [300, 256] width 507 height 29
paste input "7065576"
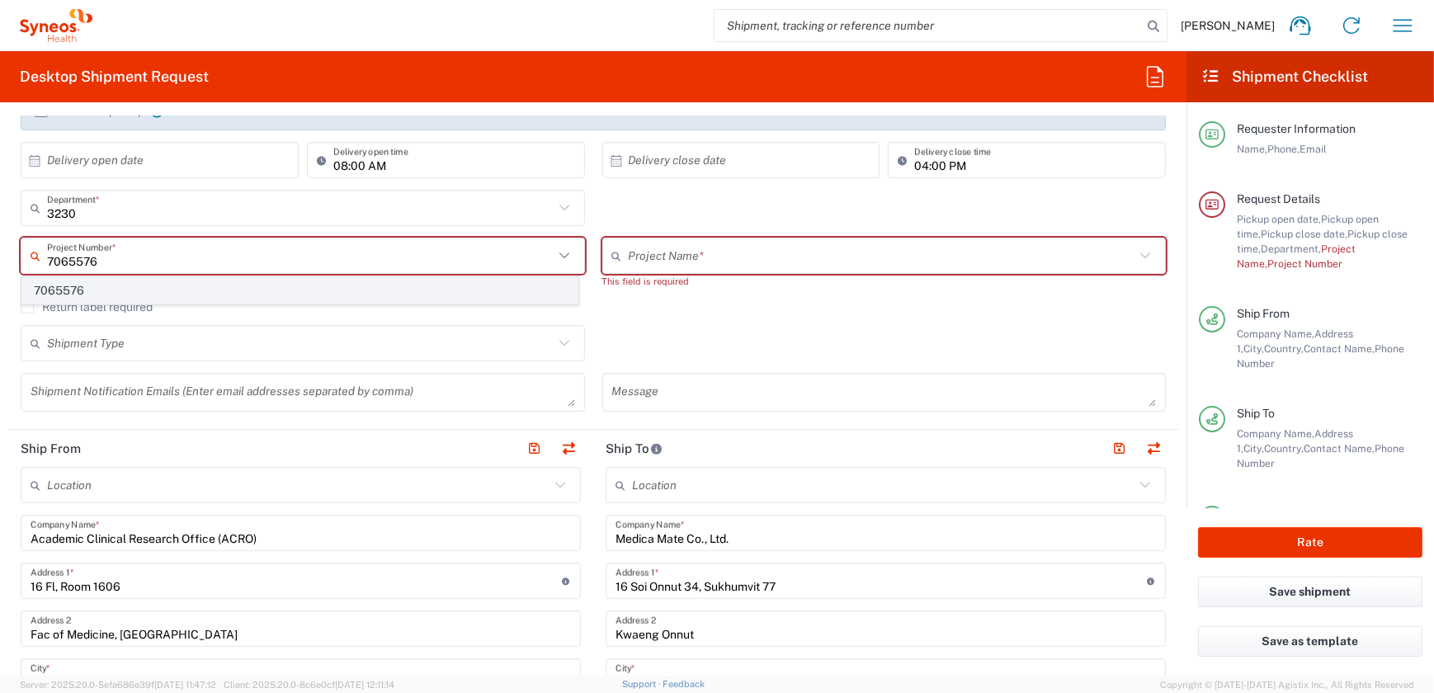
type input "7065576"
click at [105, 285] on span "7065576" at bounding box center [299, 291] width 555 height 26
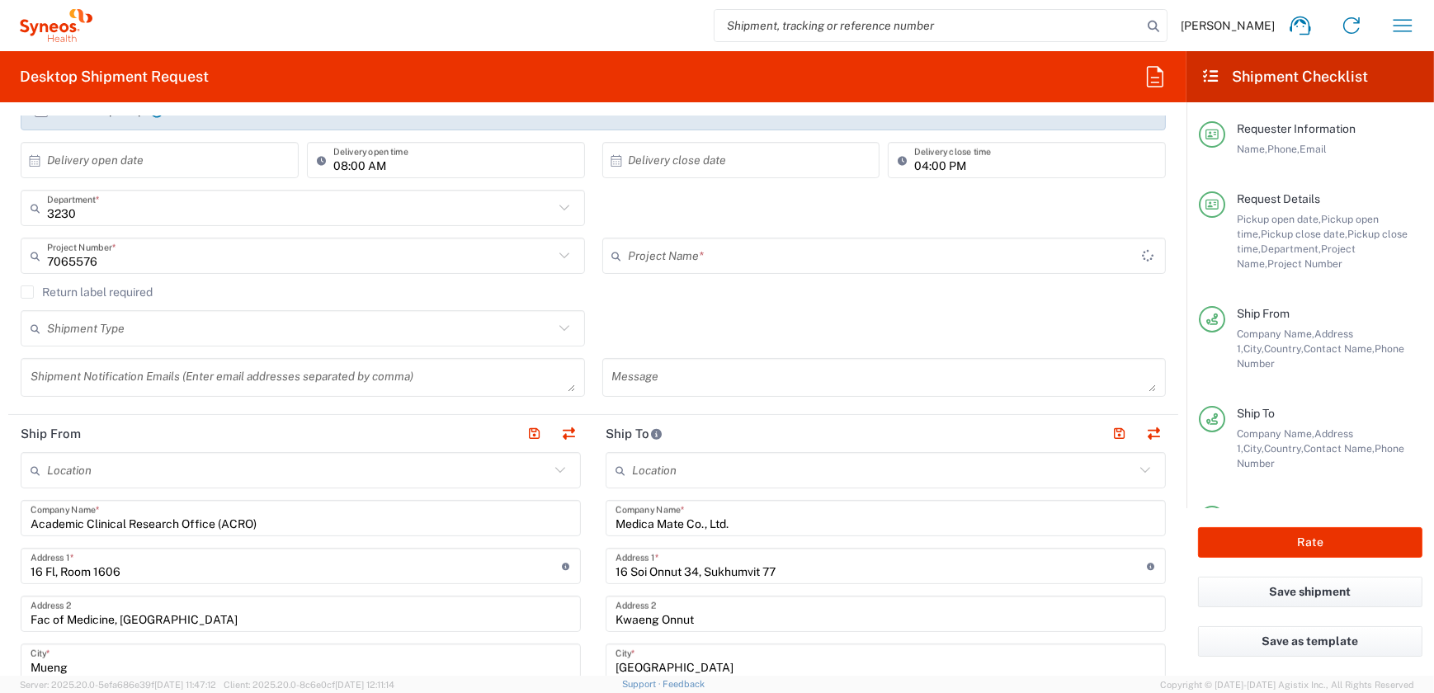
type input "BMS 7065576"
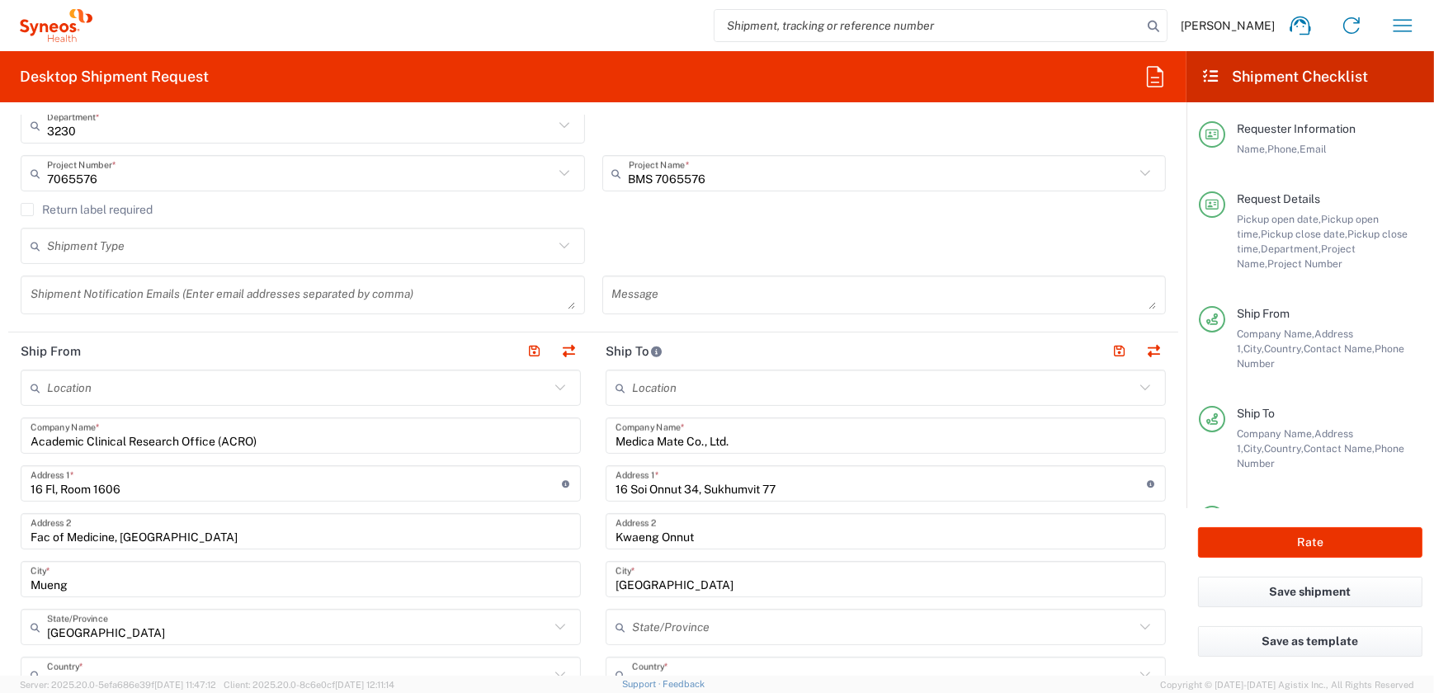
scroll to position [449, 0]
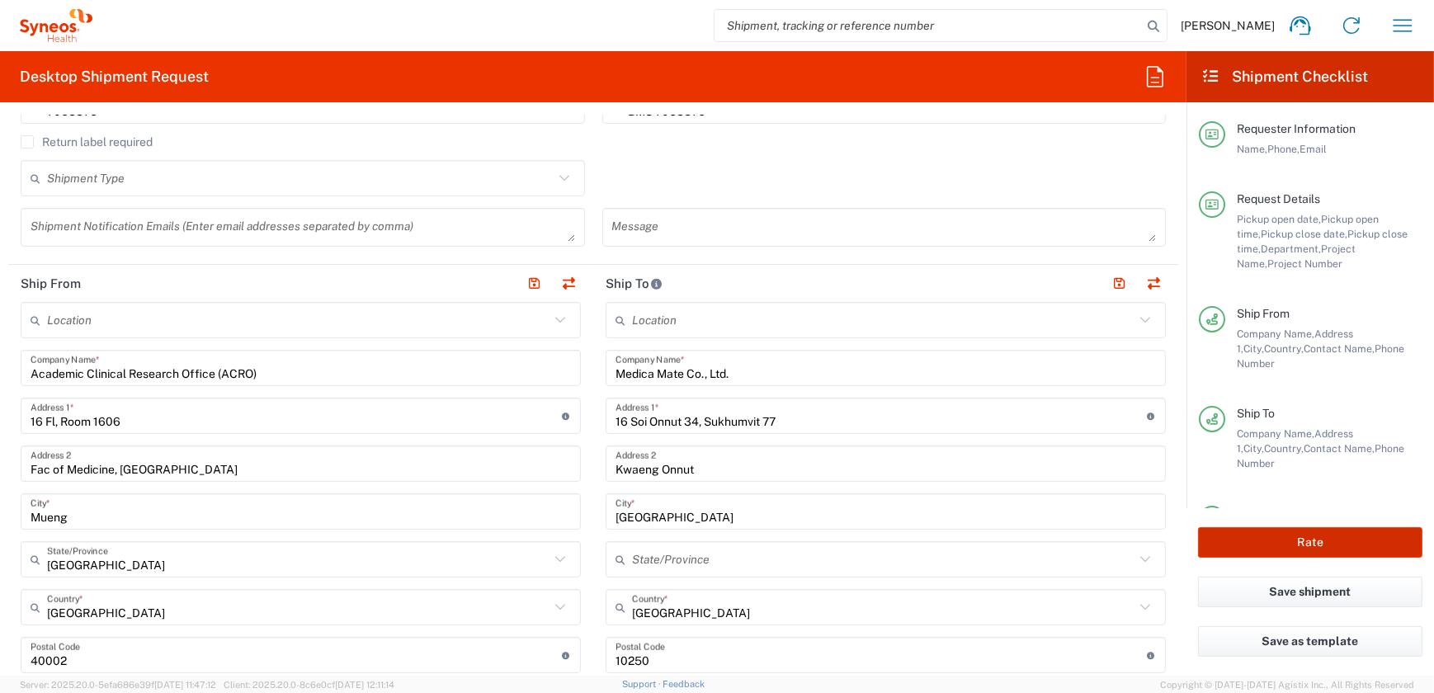
drag, startPoint x: 1268, startPoint y: 535, endPoint x: 1231, endPoint y: 529, distance: 37.7
click at [1268, 535] on button "Rate" at bounding box center [1310, 542] width 224 height 31
type input "7065576"
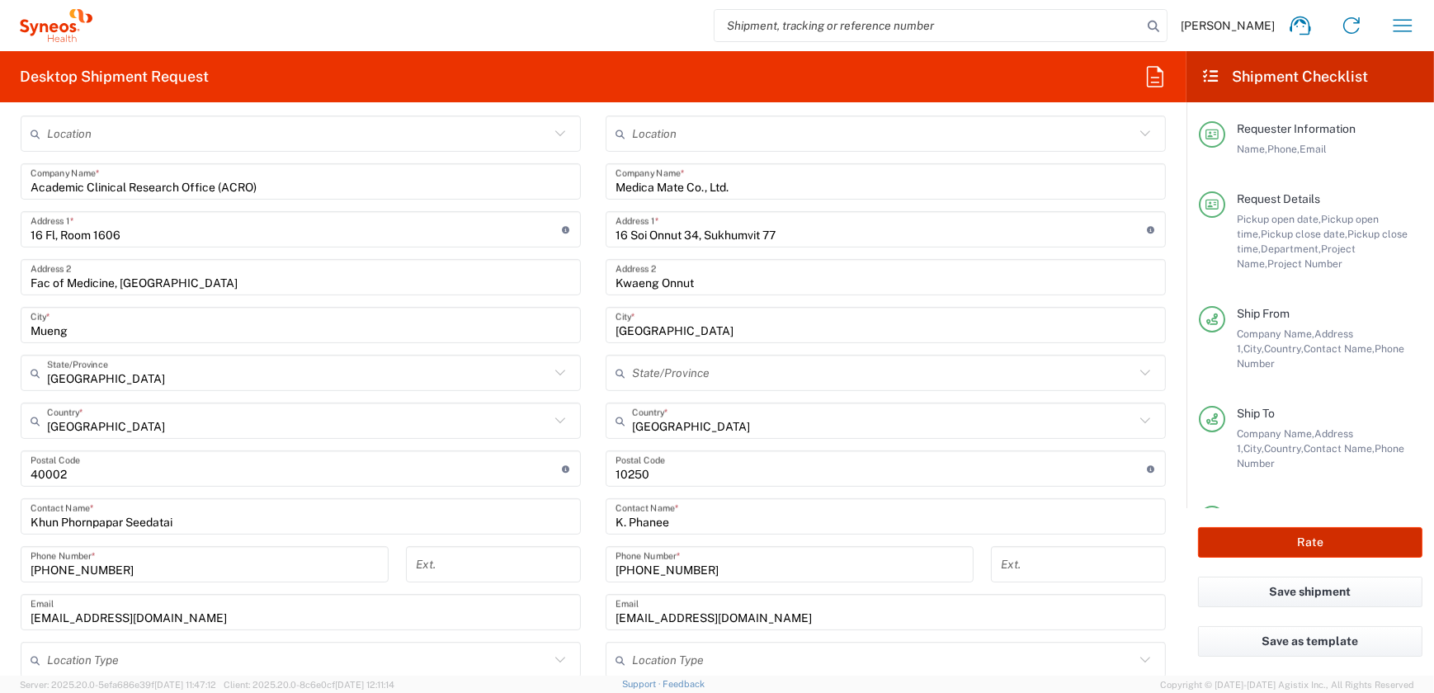
scroll to position [749, 0]
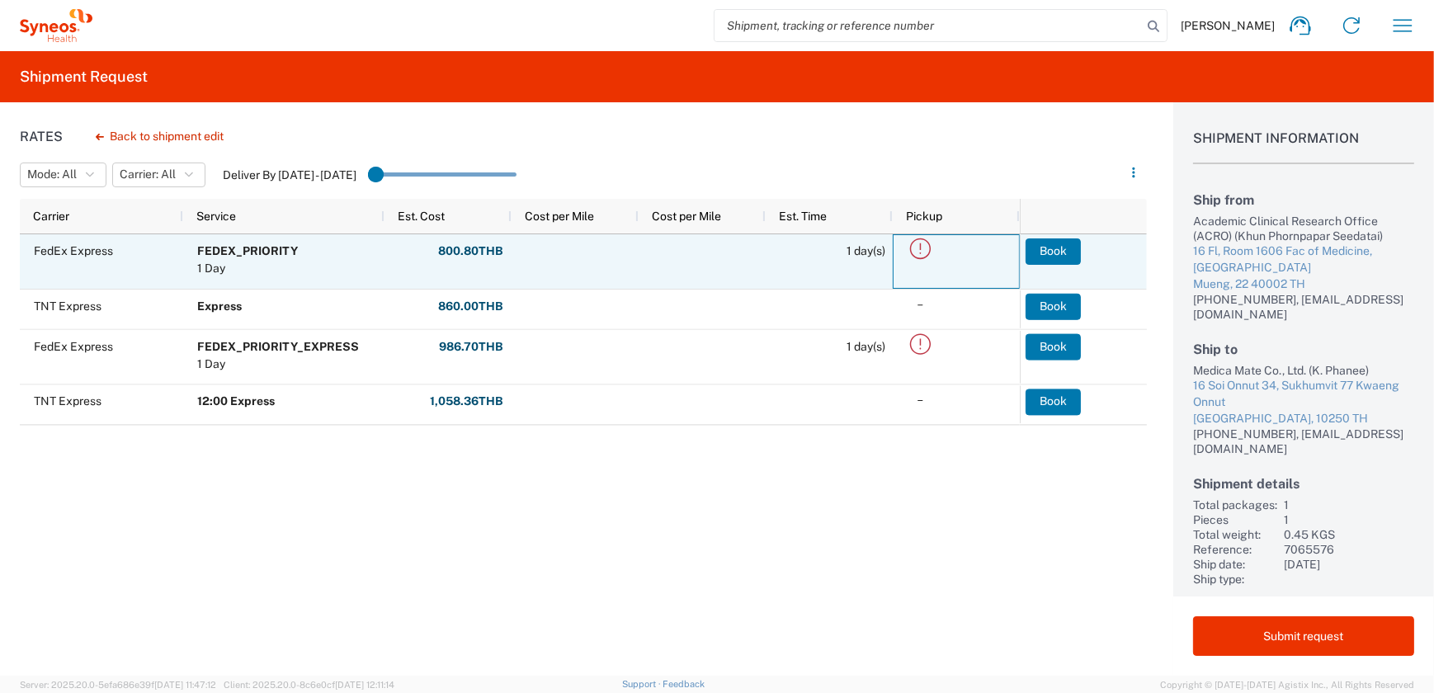
click at [919, 249] on icon at bounding box center [920, 248] width 27 height 27
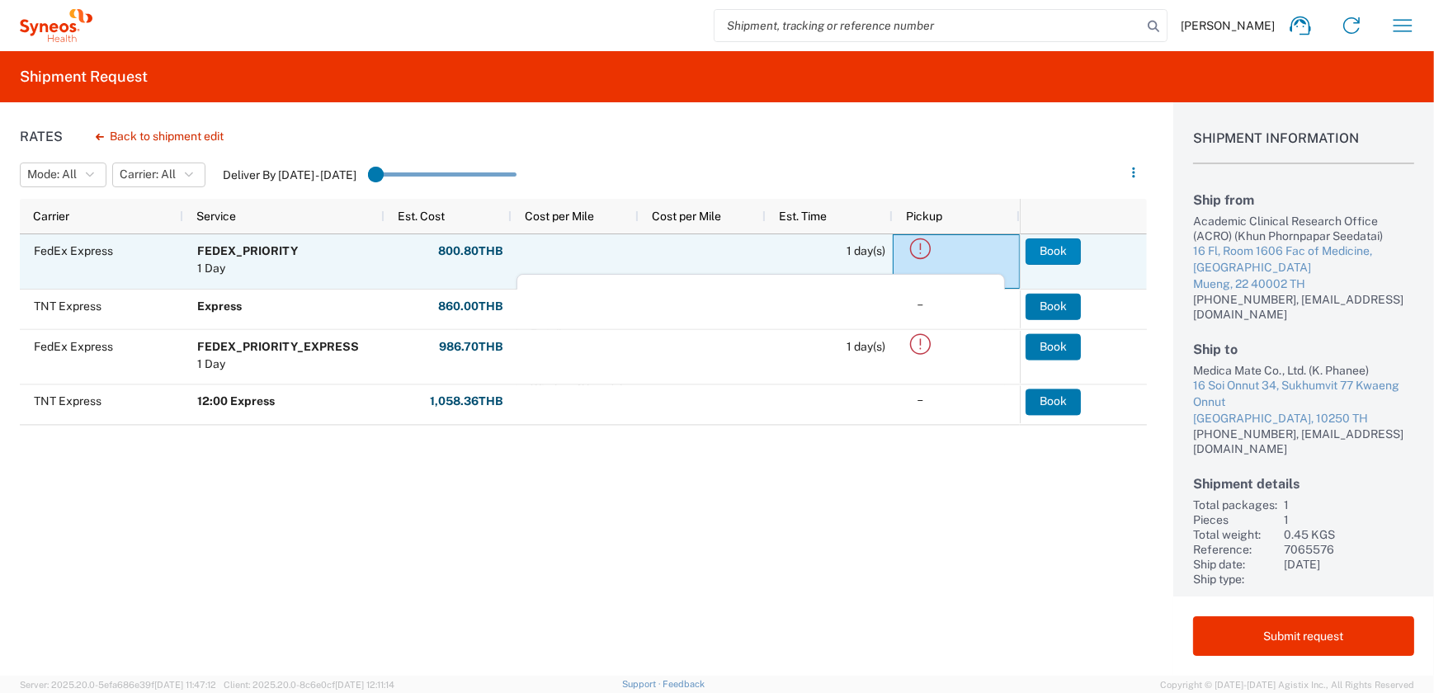
click at [1044, 255] on button "Book" at bounding box center [1052, 251] width 55 height 26
